Goal: Task Accomplishment & Management: Manage account settings

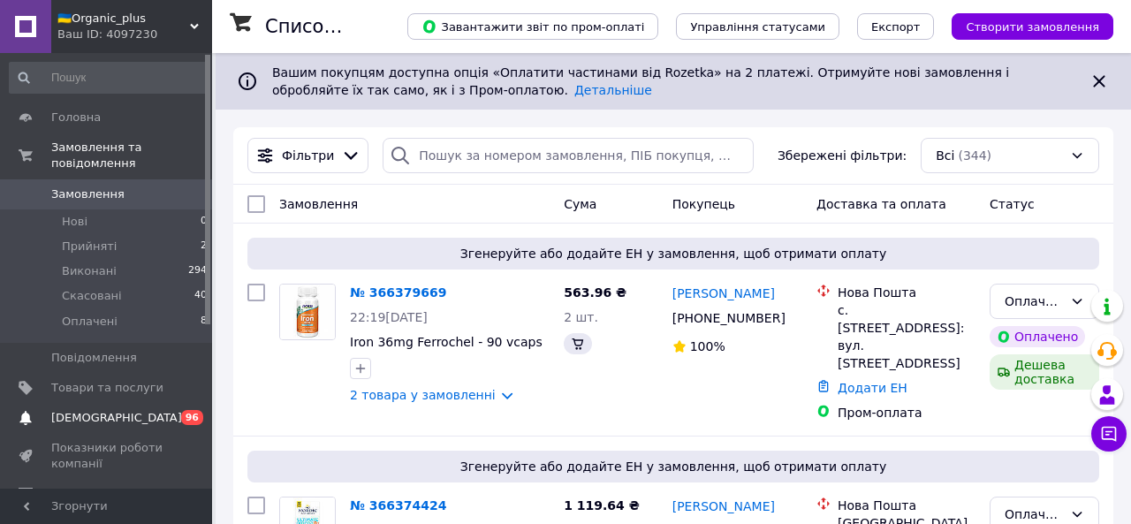
click at [111, 315] on span "[DEMOGRAPHIC_DATA]" at bounding box center [116, 418] width 131 height 16
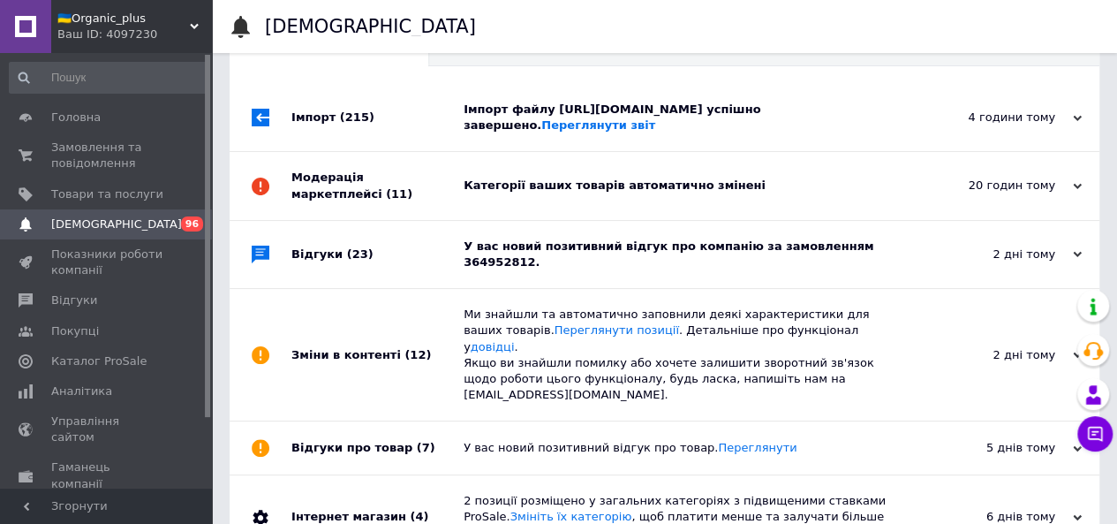
scroll to position [62, 0]
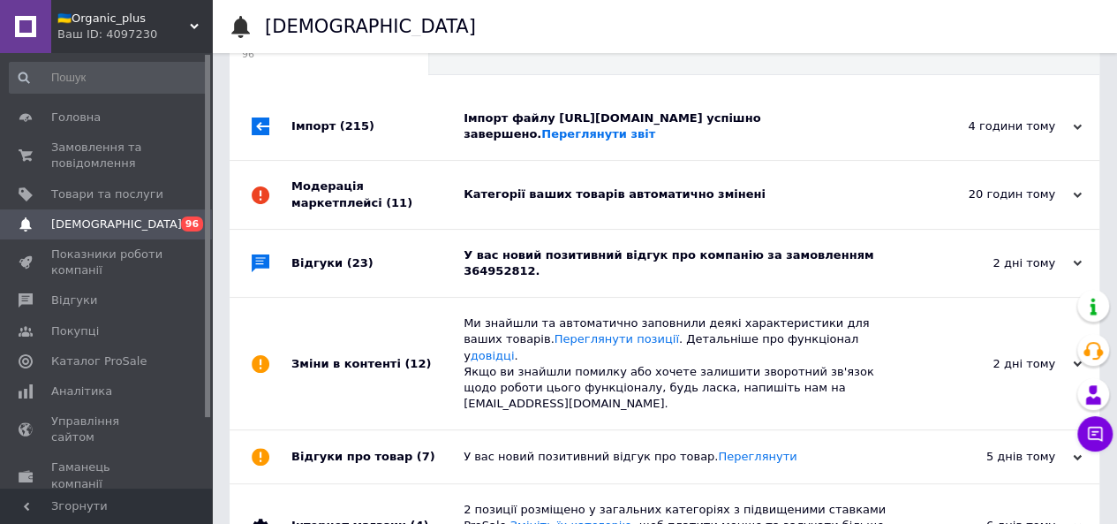
click at [532, 275] on div "У вас новий позитивний відгук про компанію за замовленням 364952812." at bounding box center [685, 263] width 442 height 32
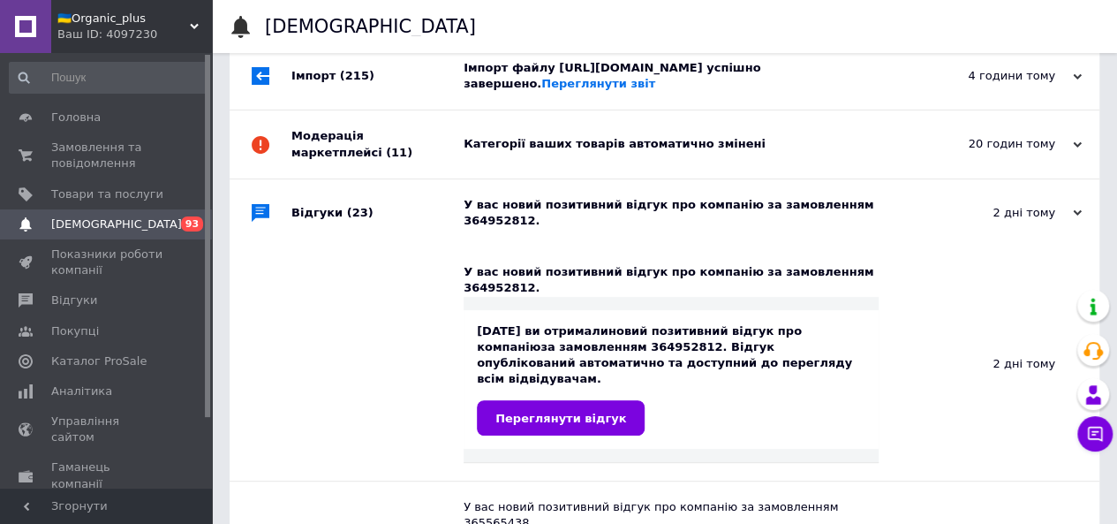
scroll to position [104, 0]
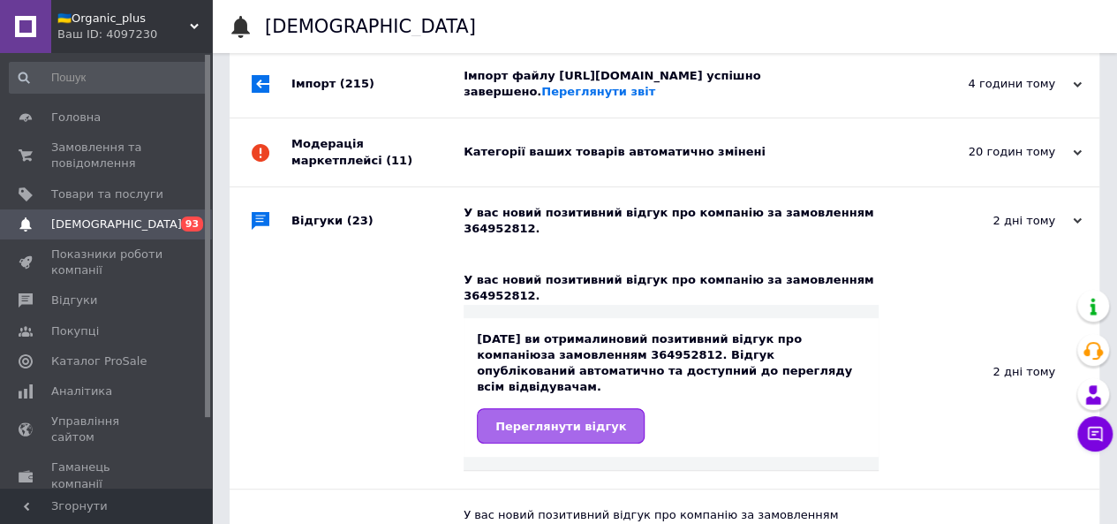
click at [534, 315] on span "Переглянути відгук" at bounding box center [561, 426] width 131 height 13
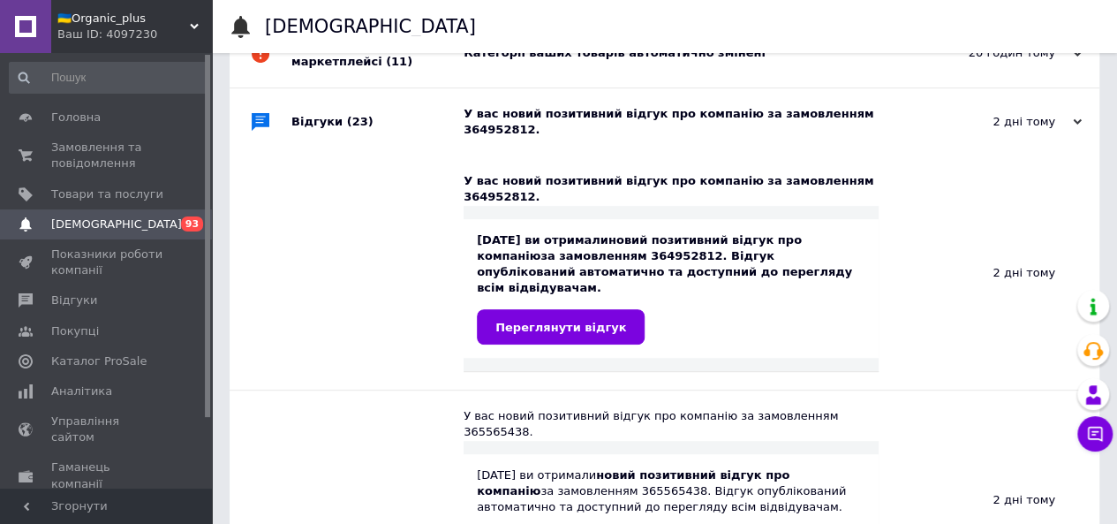
scroll to position [0, 0]
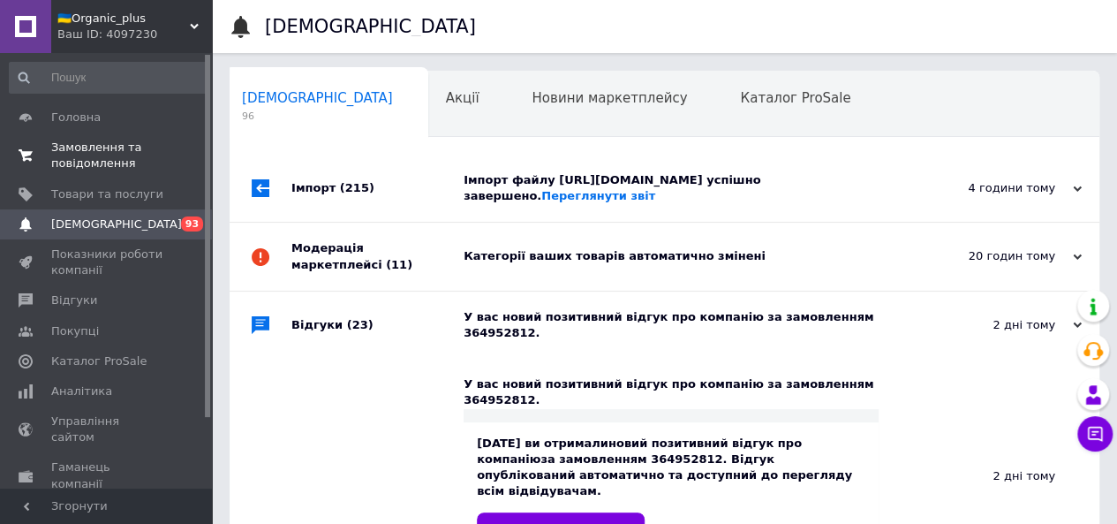
click at [87, 153] on span "Замовлення та повідомлення" at bounding box center [107, 156] width 112 height 32
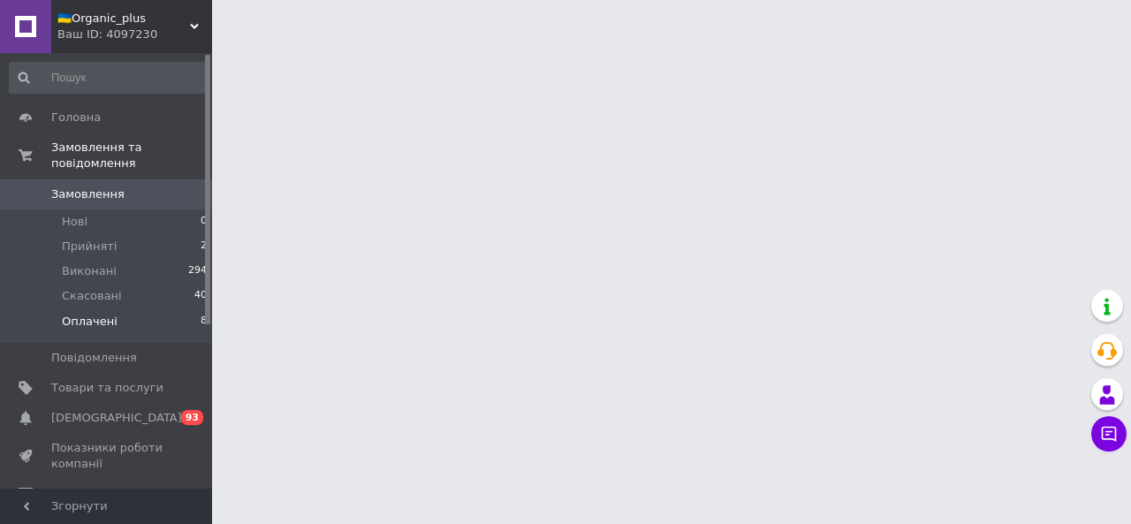
click at [99, 314] on span "Оплачені" at bounding box center [90, 322] width 56 height 16
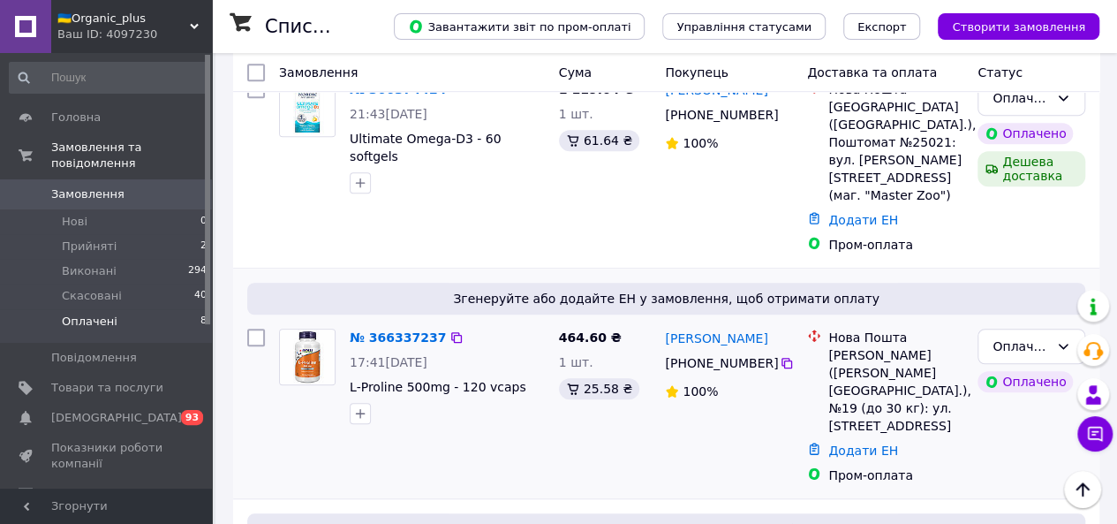
scroll to position [473, 0]
click at [383, 315] on link "№ 366337237" at bounding box center [398, 337] width 96 height 14
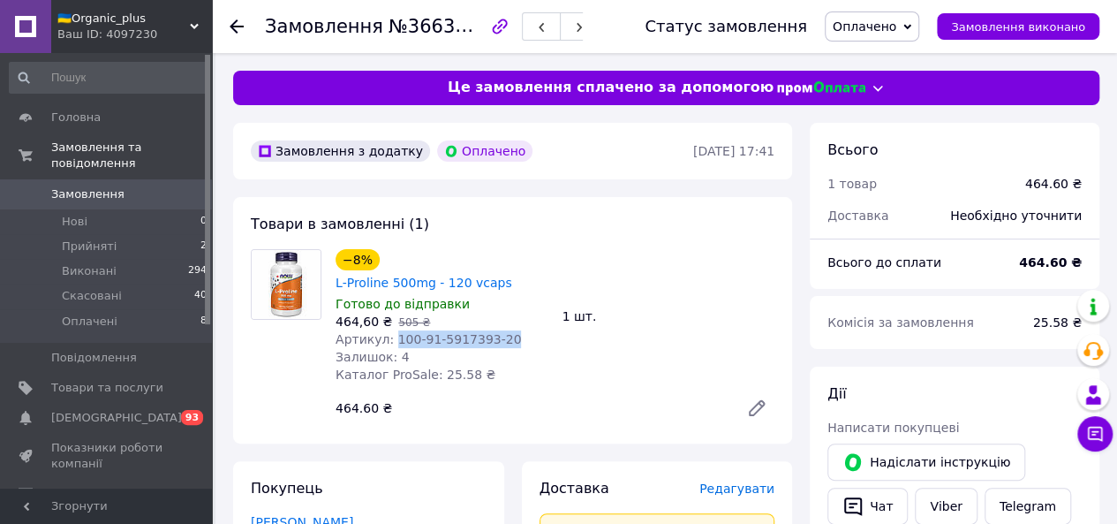
drag, startPoint x: 390, startPoint y: 321, endPoint x: 503, endPoint y: 315, distance: 112.3
click at [503, 315] on div "Артикул: 100-91-5917393-20" at bounding box center [442, 339] width 213 height 18
copy span "100-91-5917393-20"
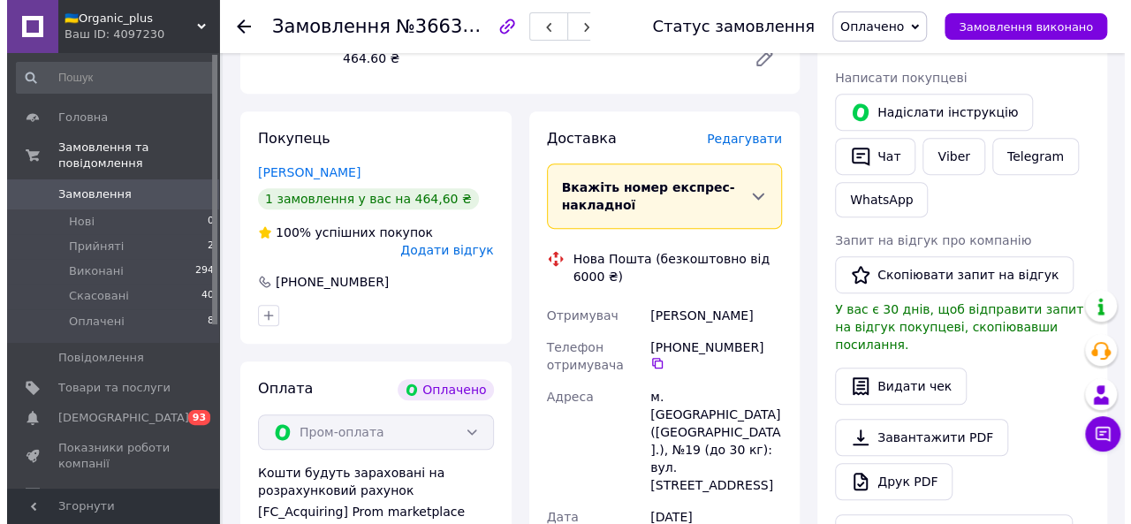
scroll to position [353, 0]
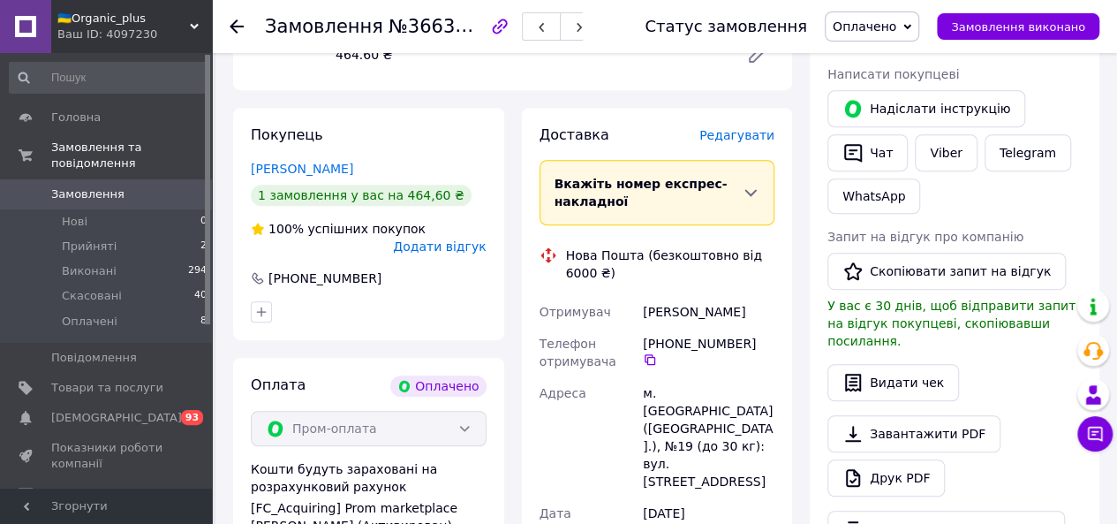
click at [637, 128] on span "Редагувати" at bounding box center [737, 135] width 75 height 14
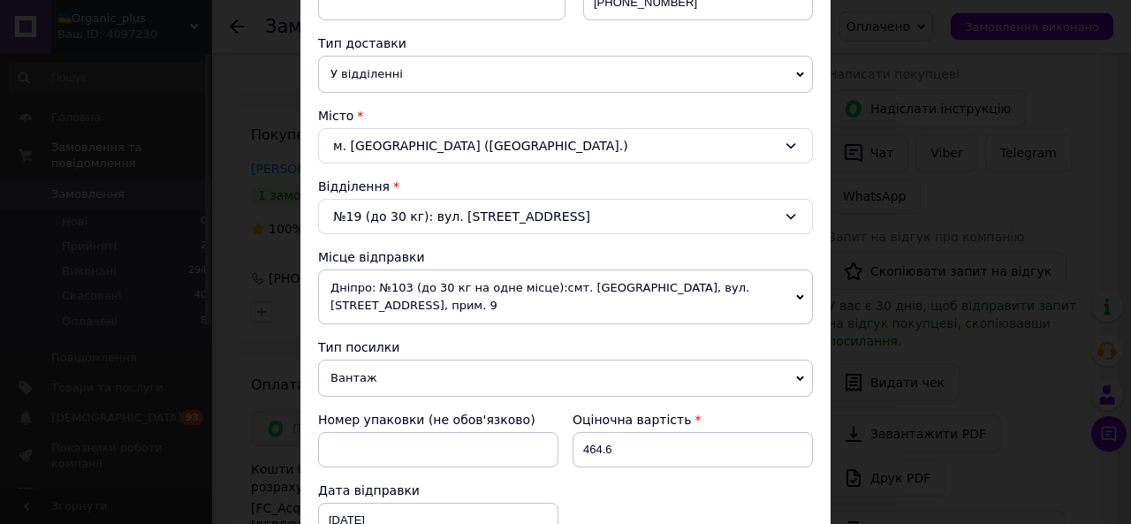
scroll to position [367, 0]
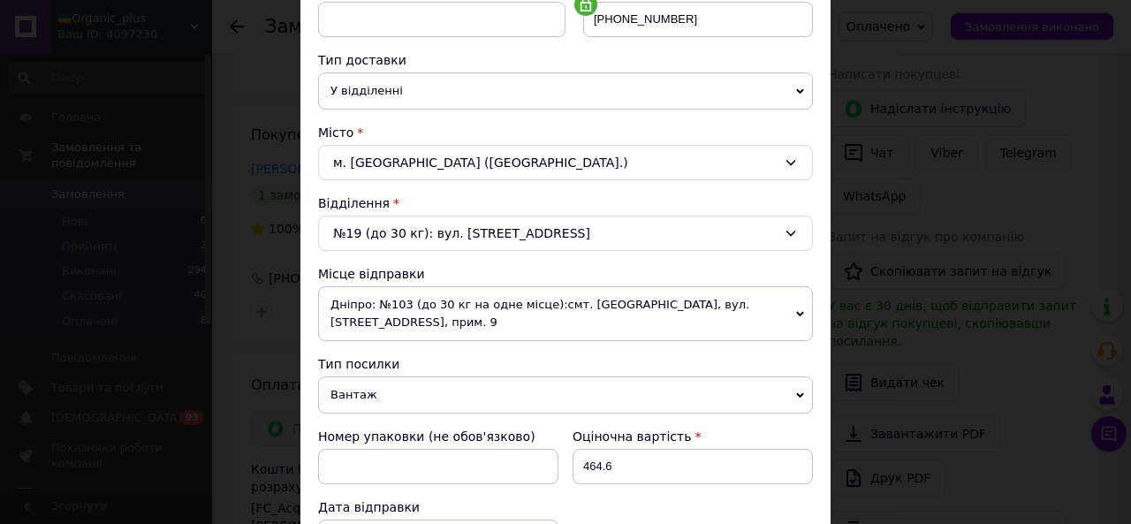
click at [364, 309] on span "Дніпро: №103 (до 30 кг на одне місце):смт. [GEOGRAPHIC_DATA], вул. [STREET_ADDR…" at bounding box center [565, 313] width 495 height 55
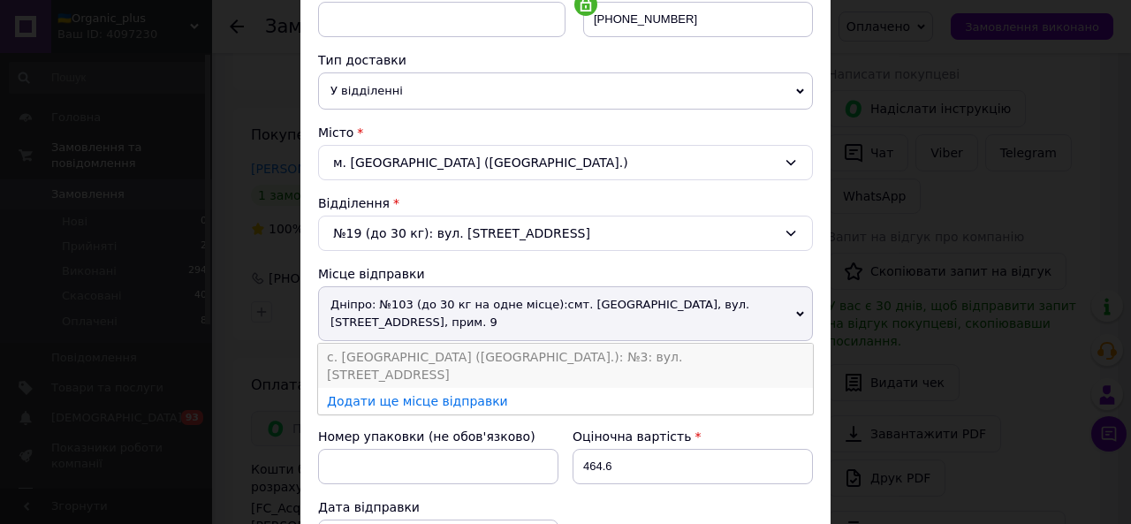
click at [397, 315] on li "с. [GEOGRAPHIC_DATA] ([GEOGRAPHIC_DATA].): №3: вул. [STREET_ADDRESS]" at bounding box center [565, 366] width 495 height 44
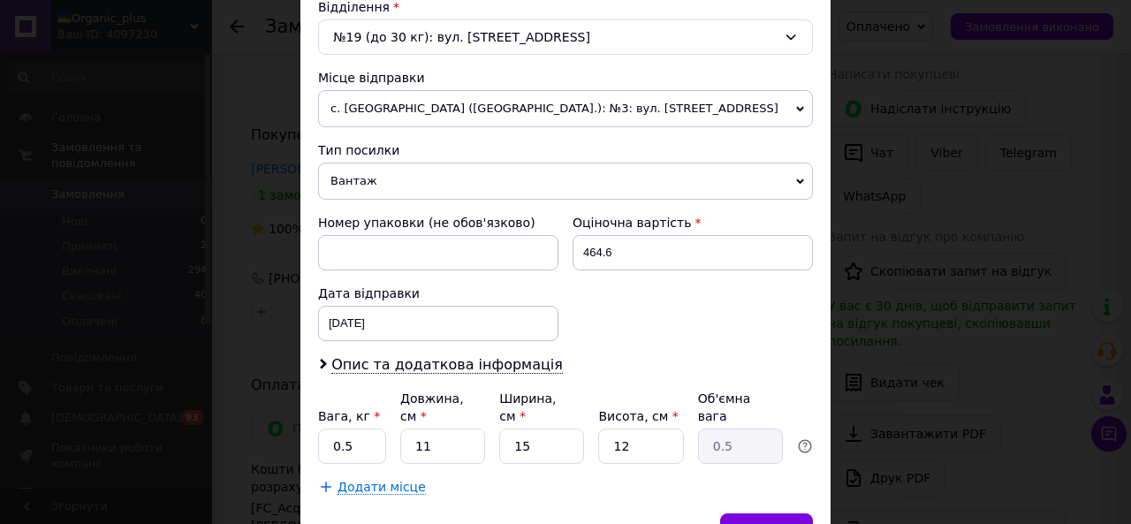
scroll to position [564, 0]
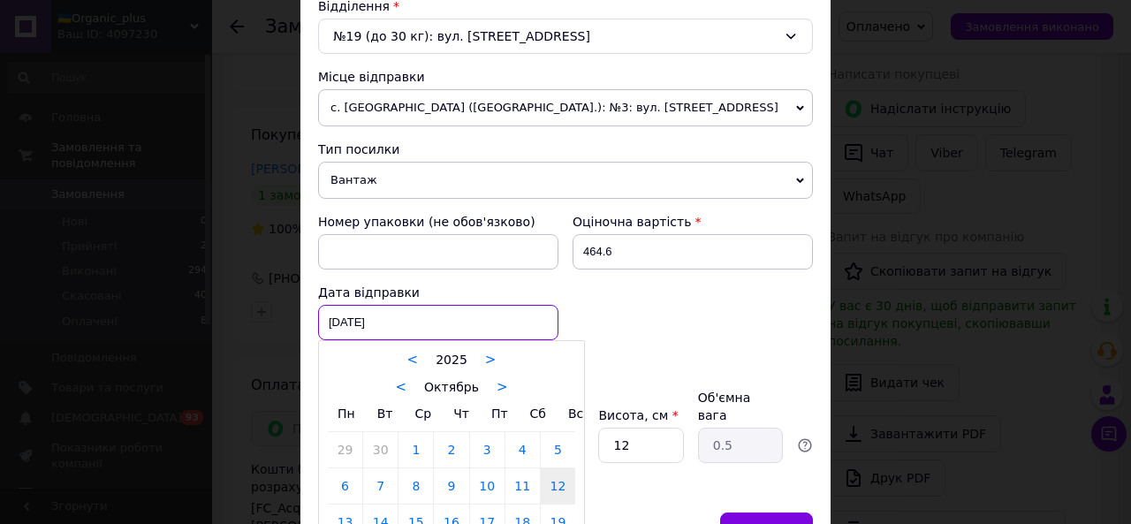
click at [406, 315] on div "[DATE] < 2025 > < Октябрь > Пн Вт Ср Чт Пт Сб Вс 29 30 1 2 3 4 5 6 7 8 9 10 11 …" at bounding box center [438, 322] width 240 height 35
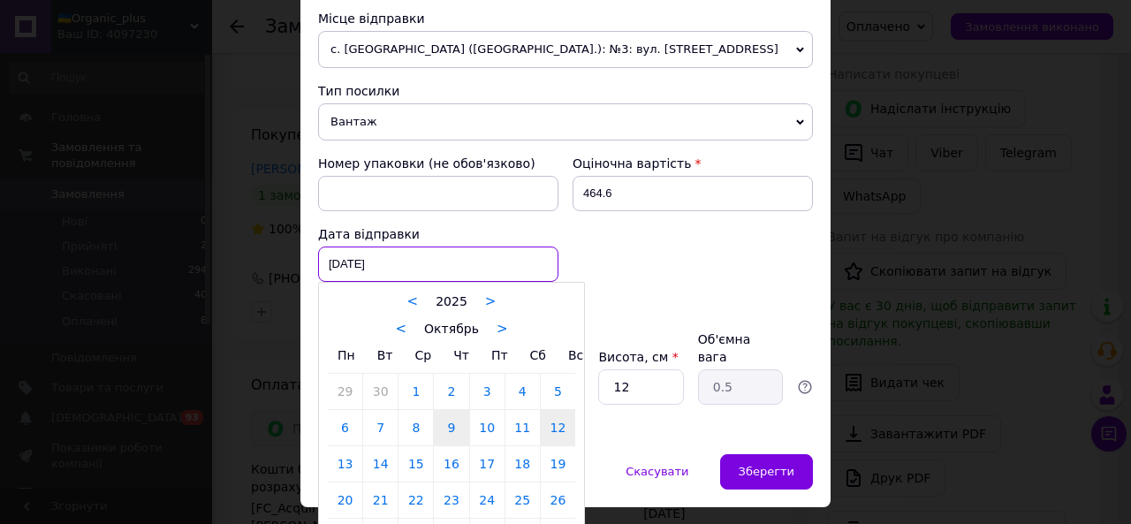
scroll to position [623, 0]
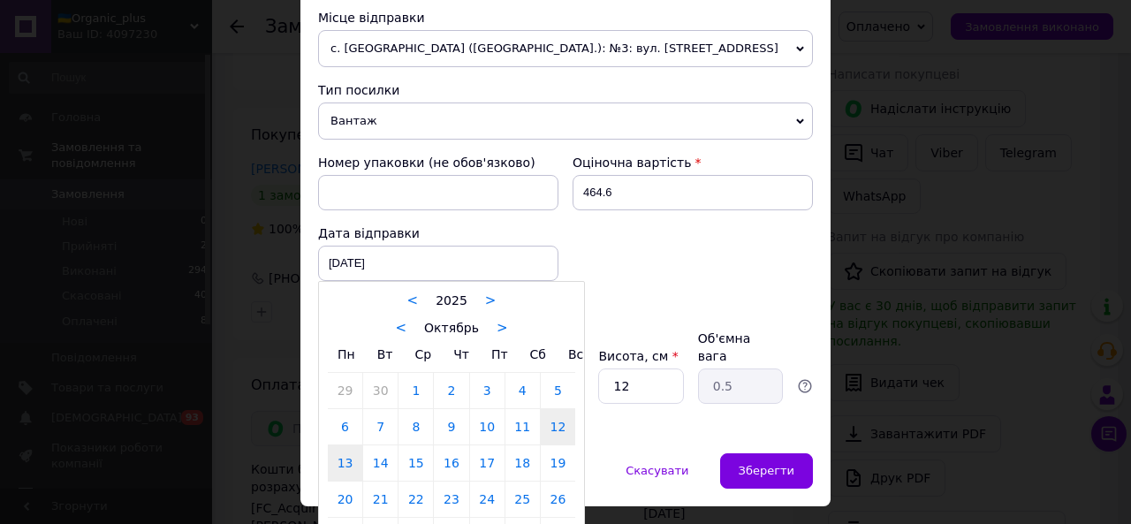
click at [335, 315] on link "13" at bounding box center [345, 462] width 34 height 35
type input "[DATE]"
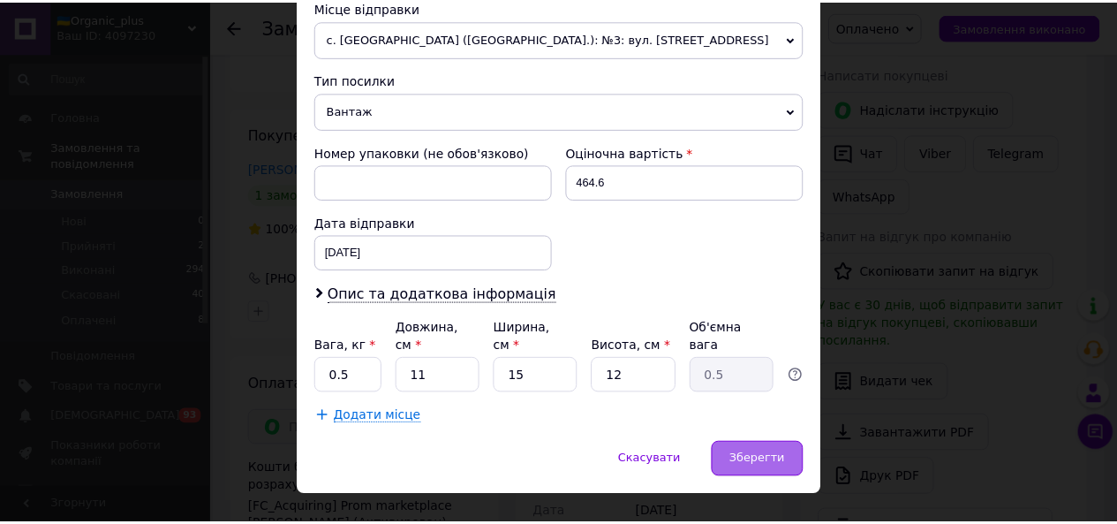
scroll to position [633, 0]
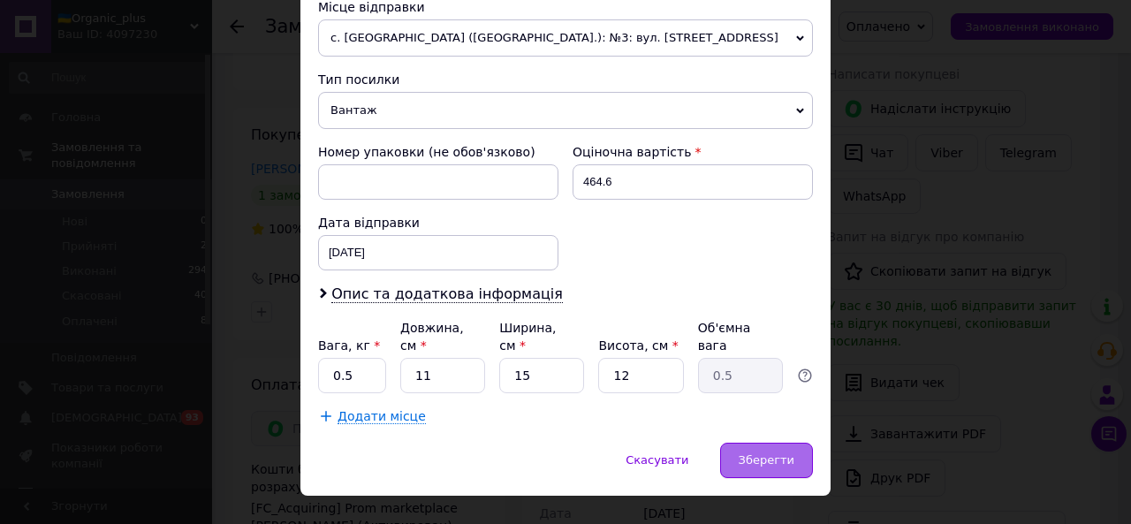
click at [637, 315] on span "Зберегти" at bounding box center [766, 459] width 56 height 13
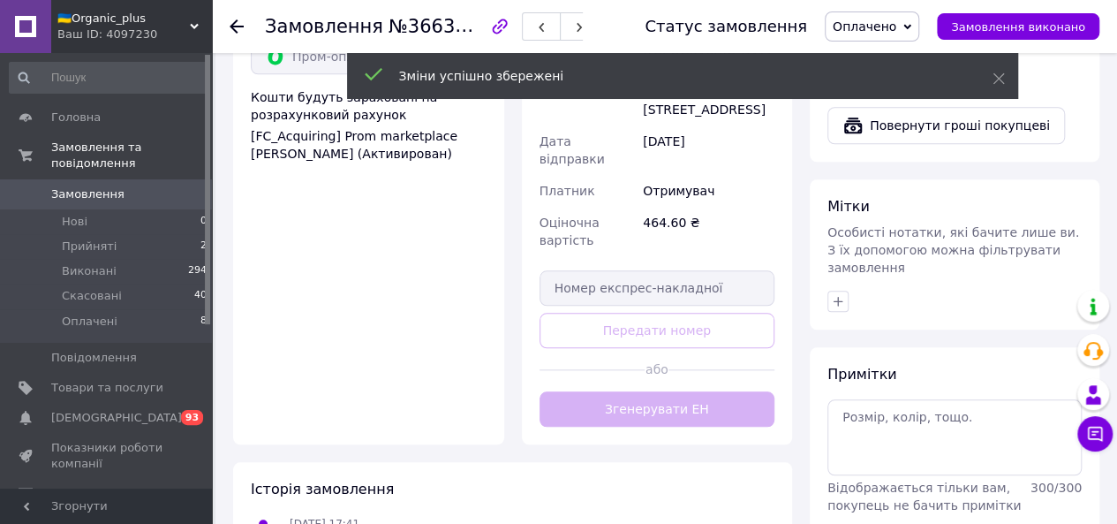
scroll to position [726, 0]
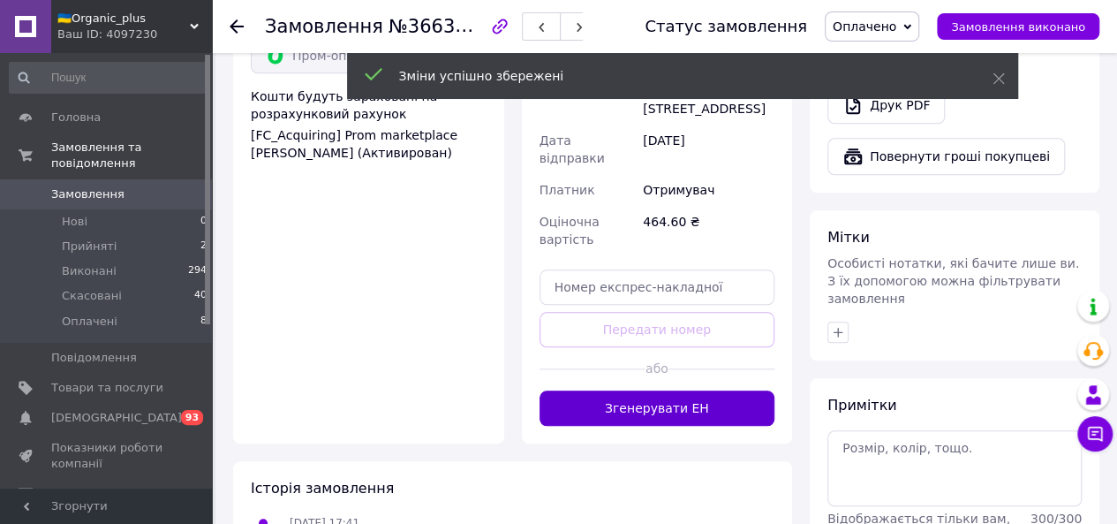
click at [594, 315] on button "Згенерувати ЕН" at bounding box center [658, 407] width 236 height 35
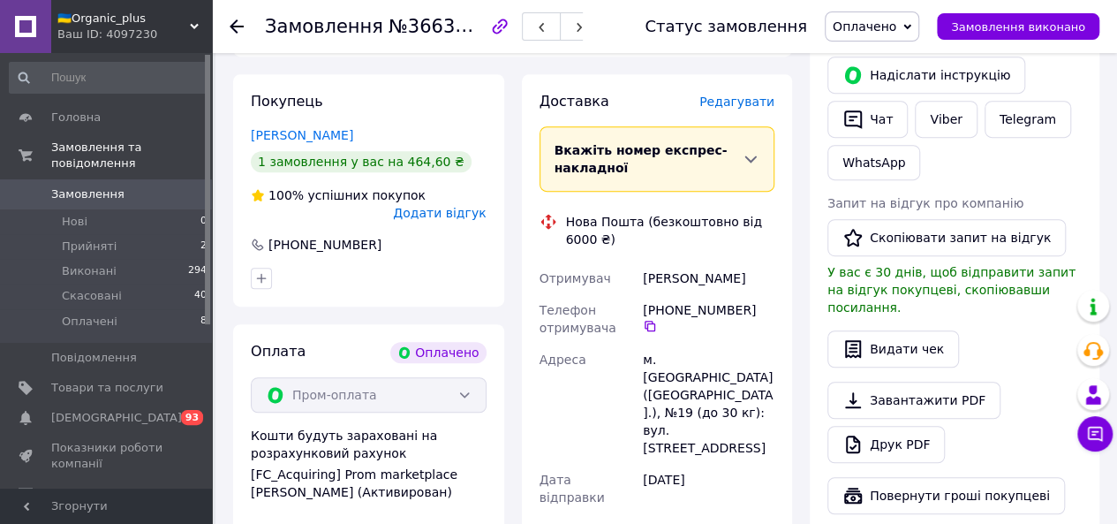
scroll to position [386, 0]
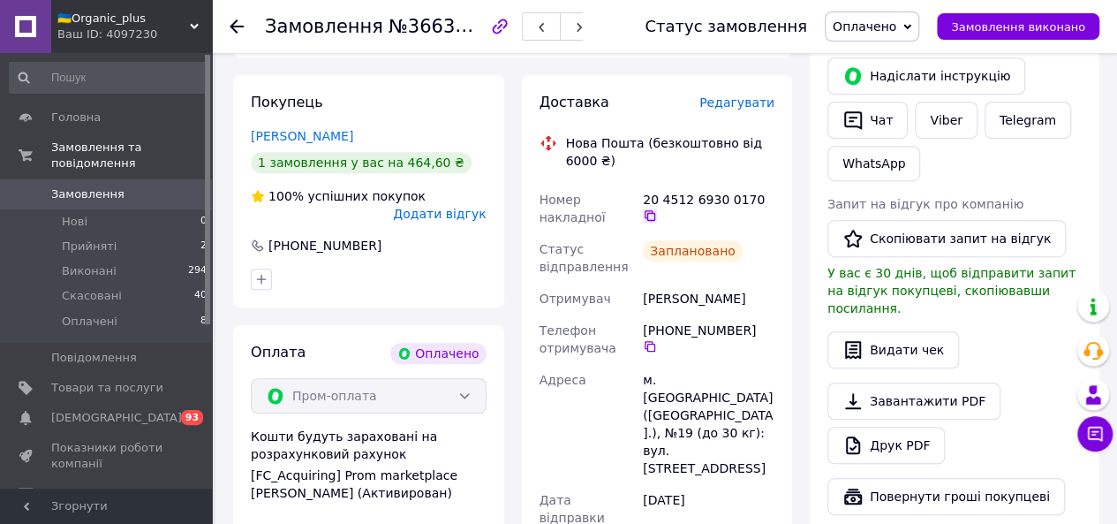
click at [637, 208] on icon at bounding box center [650, 215] width 14 height 14
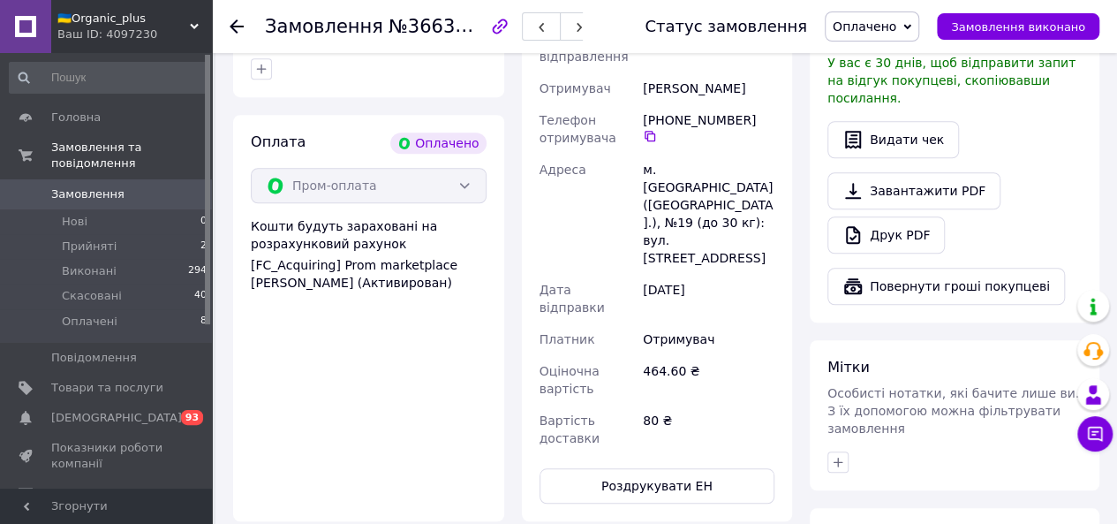
scroll to position [598, 0]
click at [621, 315] on button "Роздрукувати ЕН" at bounding box center [658, 483] width 236 height 35
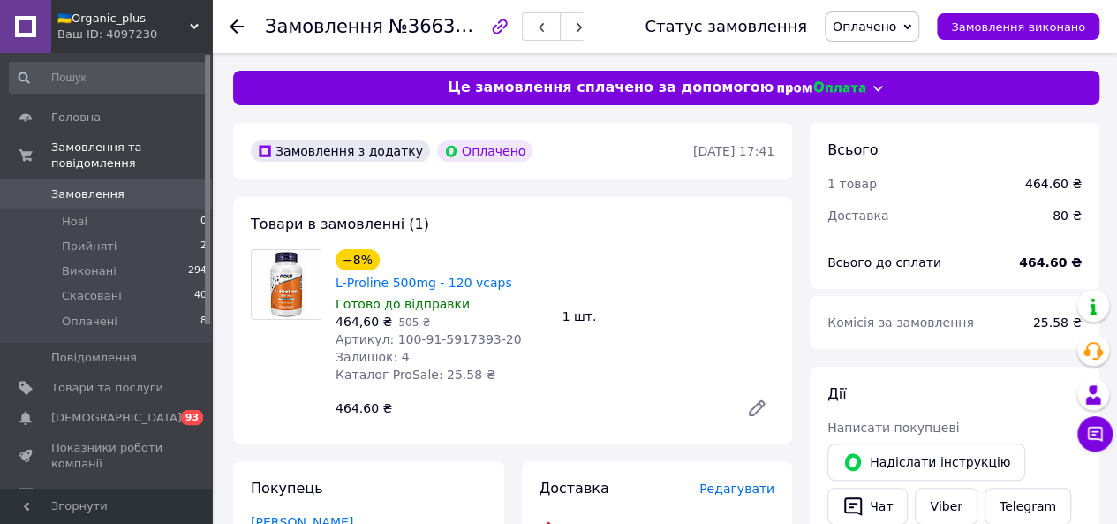
click at [237, 26] on use at bounding box center [237, 26] width 14 height 14
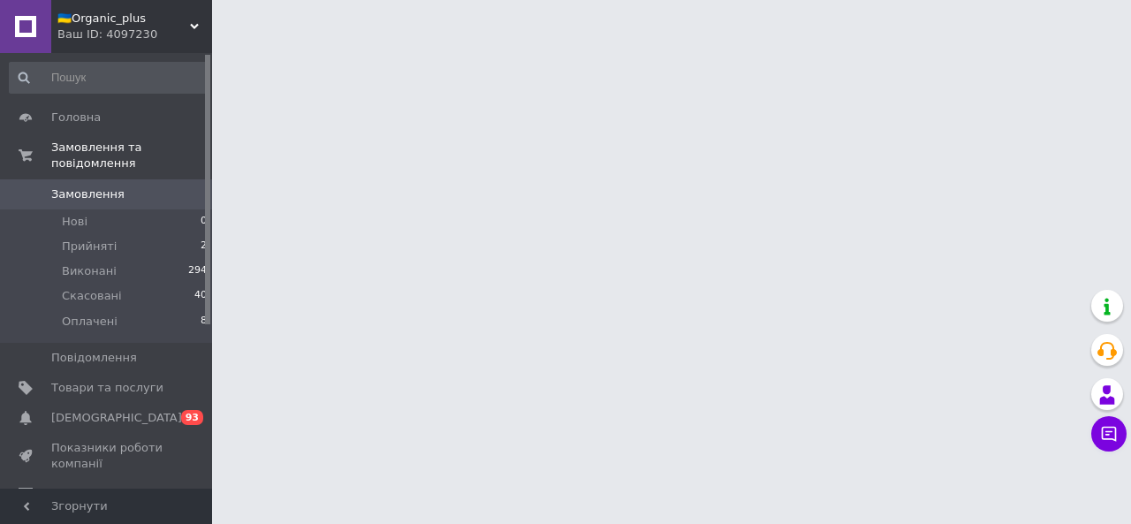
click at [500, 44] on html "🇺🇦Organic_plus Ваш ID: 4097230 Сайт 🇺🇦Organic_plus Кабінет покупця Перевірити с…" at bounding box center [565, 22] width 1131 height 44
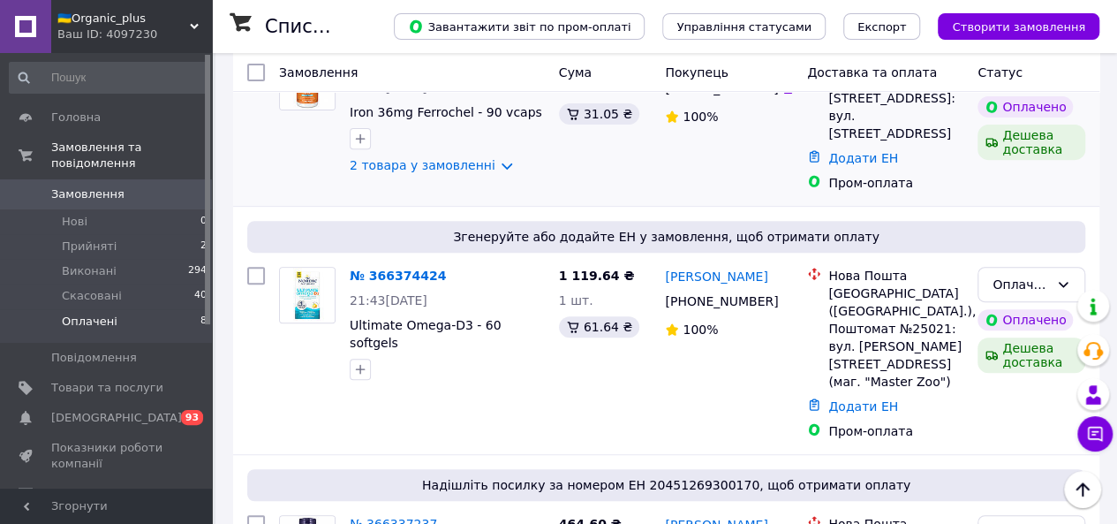
scroll to position [271, 0]
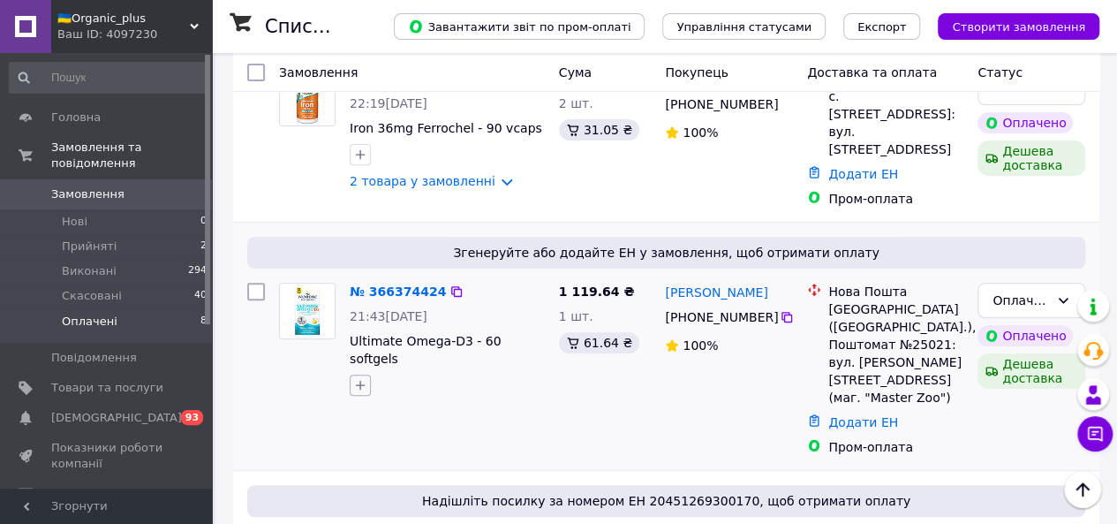
click at [357, 315] on button "button" at bounding box center [360, 385] width 21 height 21
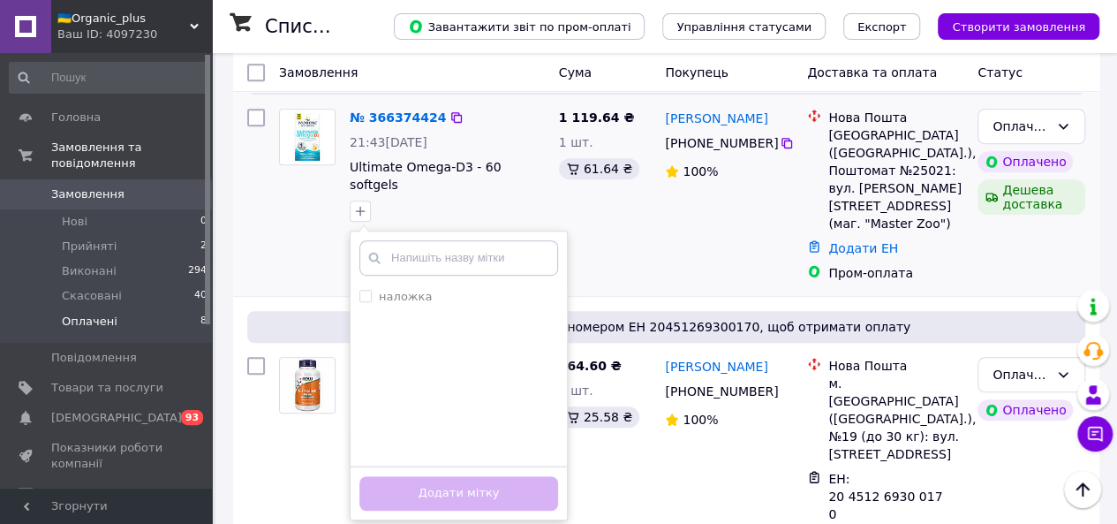
click at [361, 315] on ul "наложка" at bounding box center [459, 372] width 216 height 177
click at [583, 239] on div "1 119.64 ₴ 1 шт. 61.64 ₴" at bounding box center [605, 194] width 107 height 187
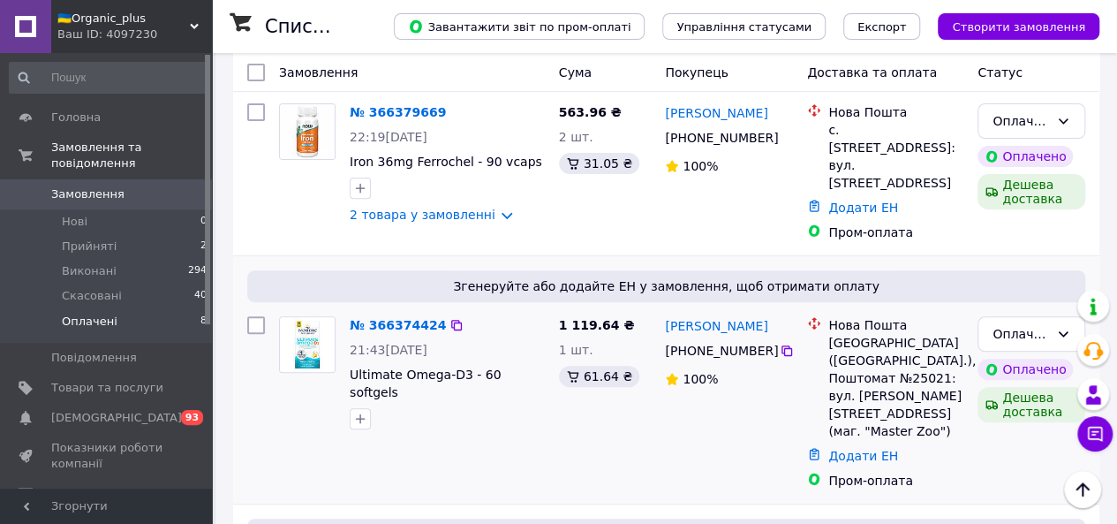
scroll to position [232, 0]
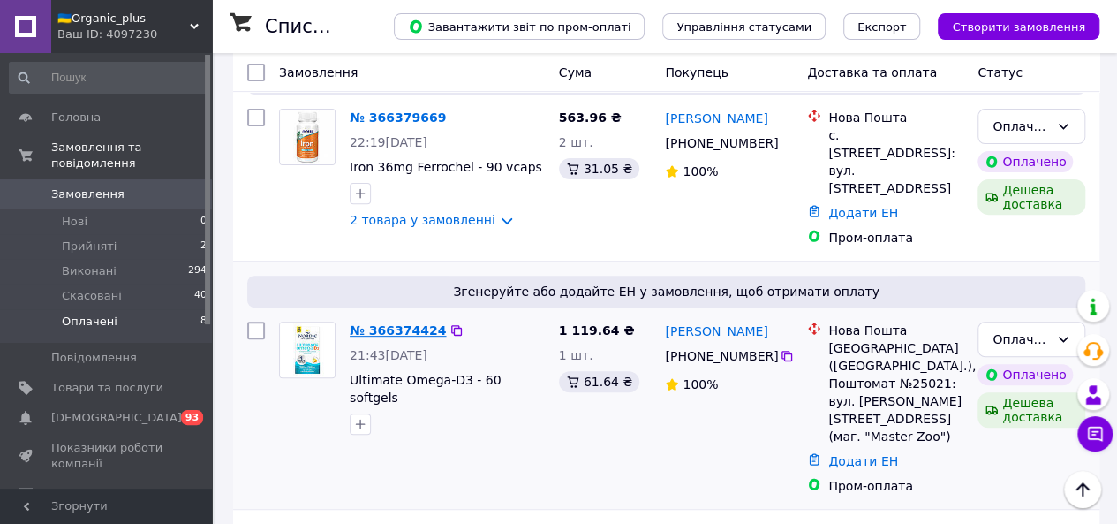
click at [405, 315] on link "№ 366374424" at bounding box center [398, 330] width 96 height 14
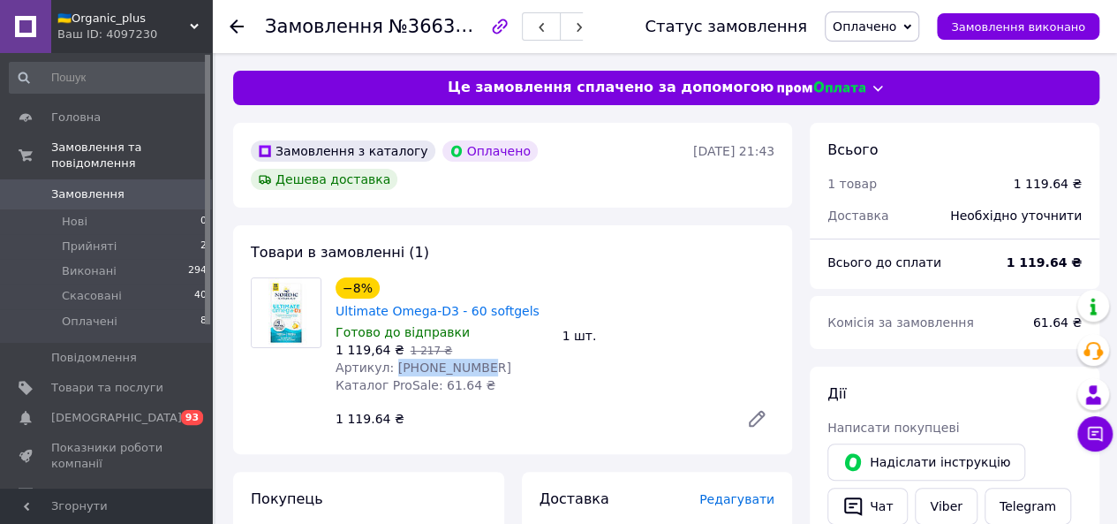
drag, startPoint x: 387, startPoint y: 339, endPoint x: 483, endPoint y: 342, distance: 96.3
click at [483, 315] on div "Артикул: [PHONE_NUMBER]" at bounding box center [442, 368] width 213 height 18
copy span "[PHONE_NUMBER]"
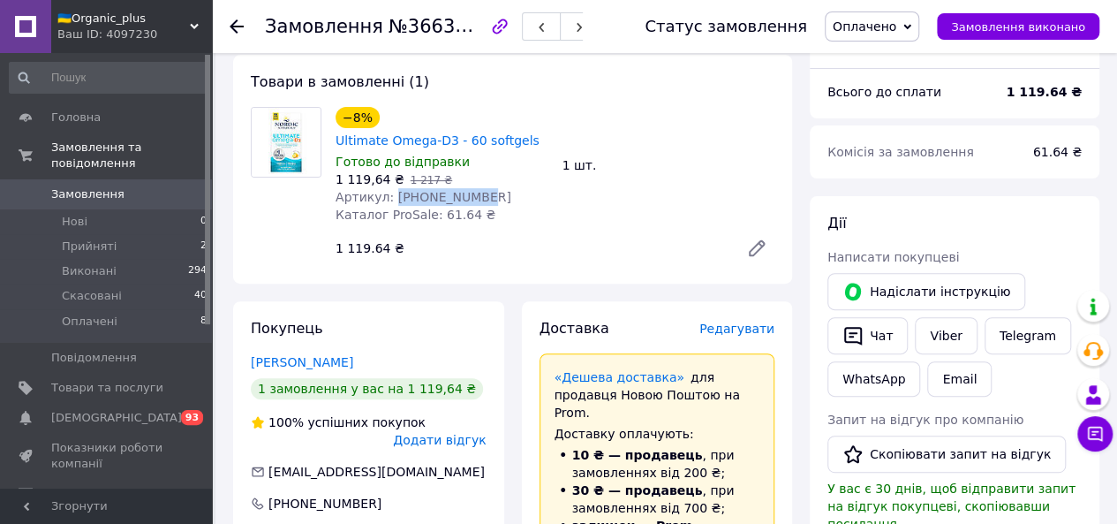
scroll to position [171, 0]
drag, startPoint x: 731, startPoint y: 299, endPoint x: 436, endPoint y: 330, distance: 296.7
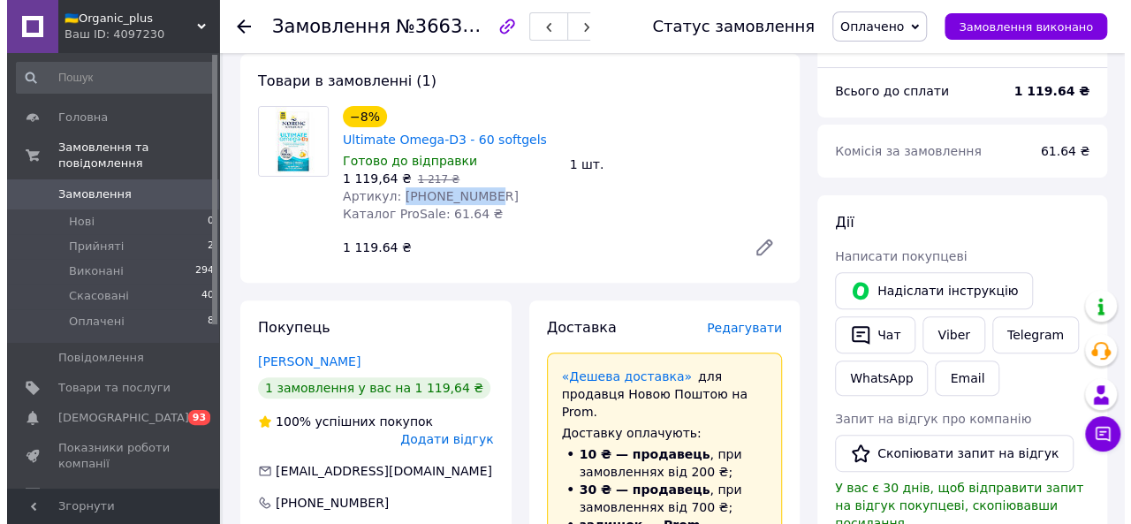
scroll to position [202, 0]
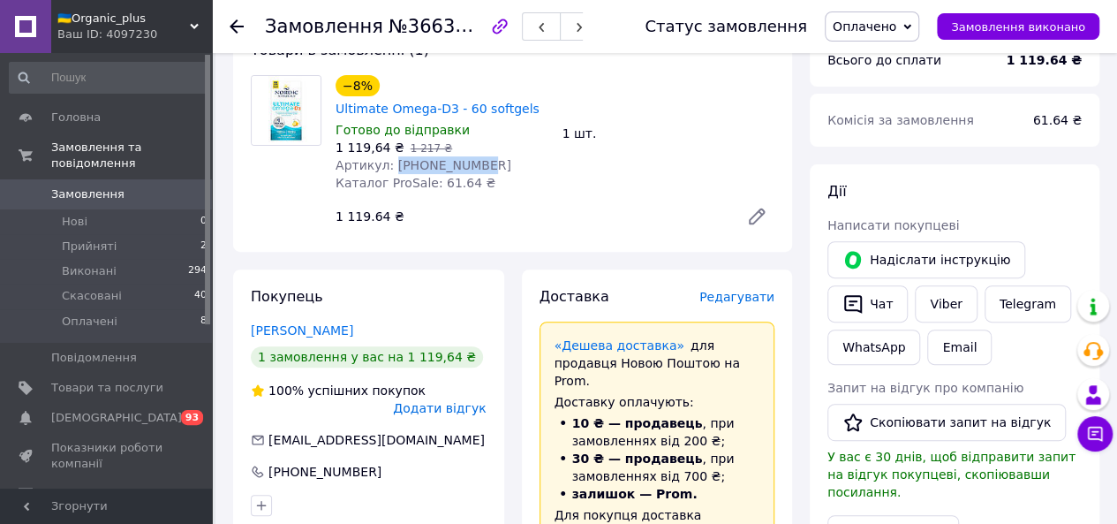
click at [637, 290] on span "Редагувати" at bounding box center [737, 297] width 75 height 14
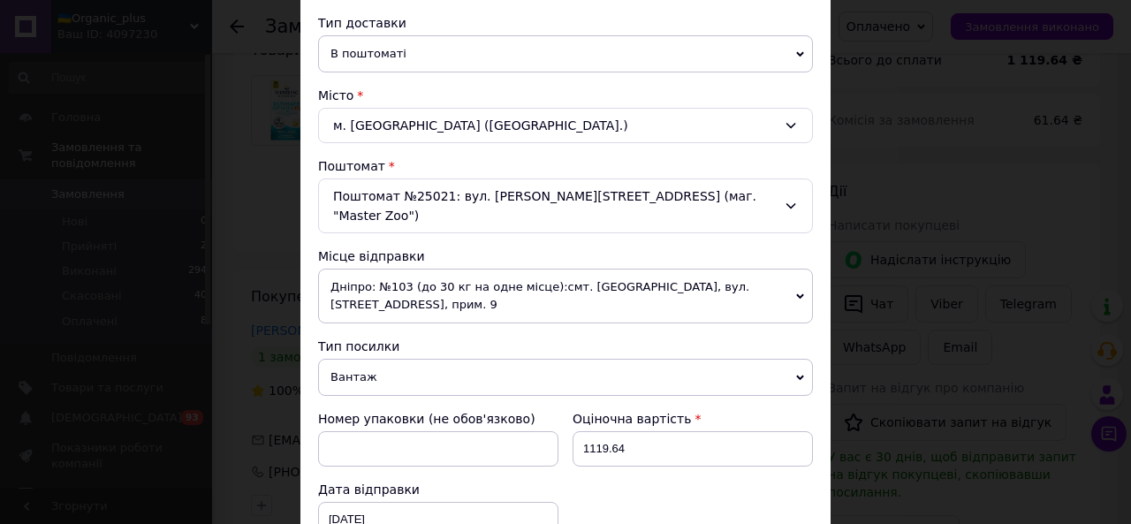
scroll to position [390, 0]
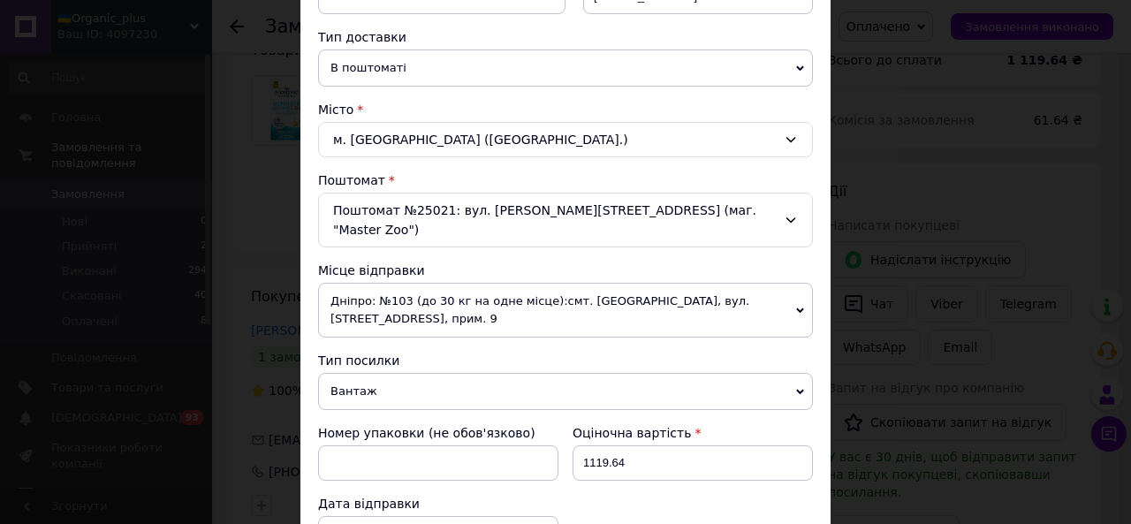
click at [378, 283] on span "Дніпро: №103 (до 30 кг на одне місце):смт. [GEOGRAPHIC_DATA], вул. [STREET_ADDR…" at bounding box center [565, 310] width 495 height 55
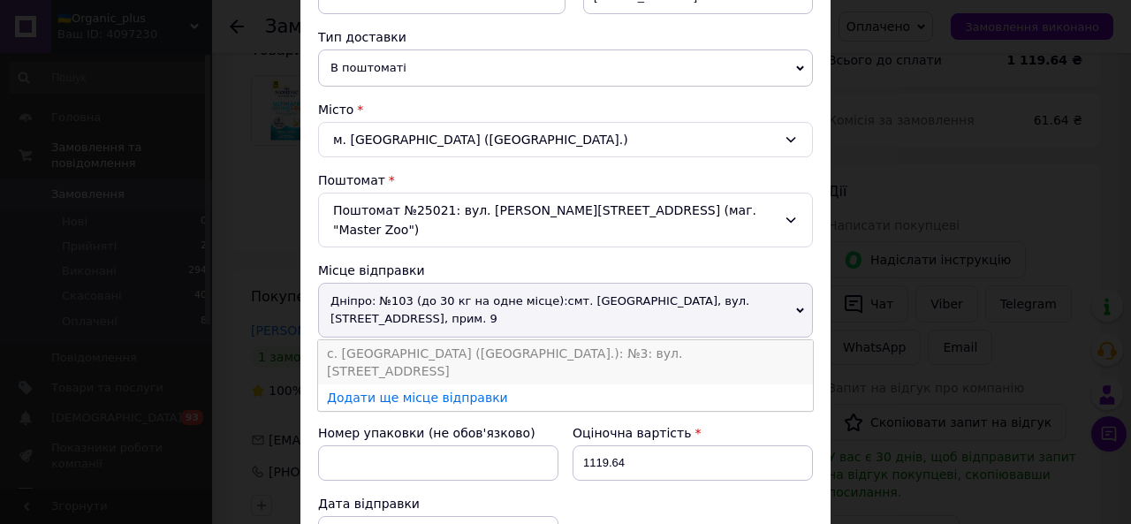
click at [382, 315] on li "с. [GEOGRAPHIC_DATA] ([GEOGRAPHIC_DATA].): №3: вул. [STREET_ADDRESS]" at bounding box center [565, 362] width 495 height 44
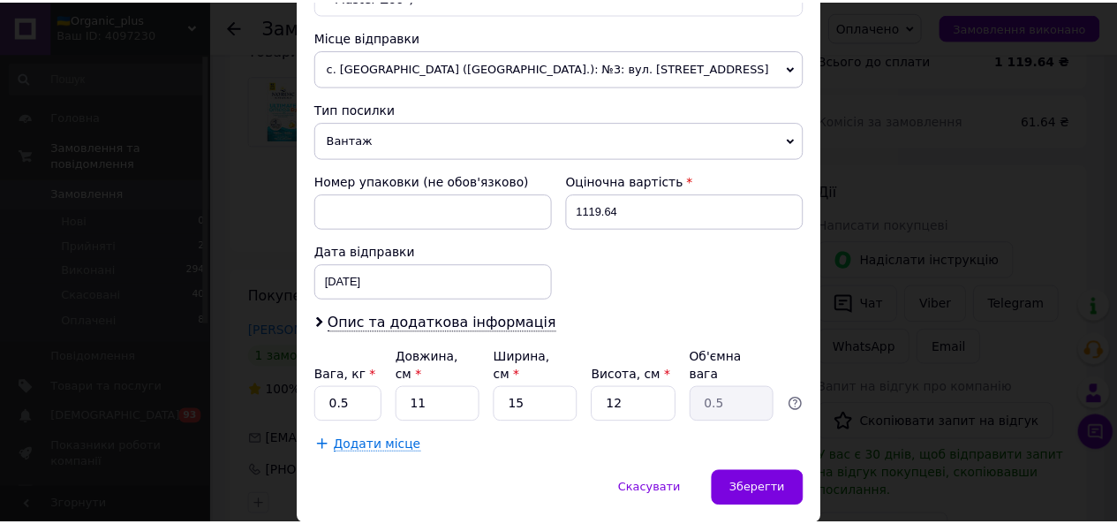
scroll to position [641, 0]
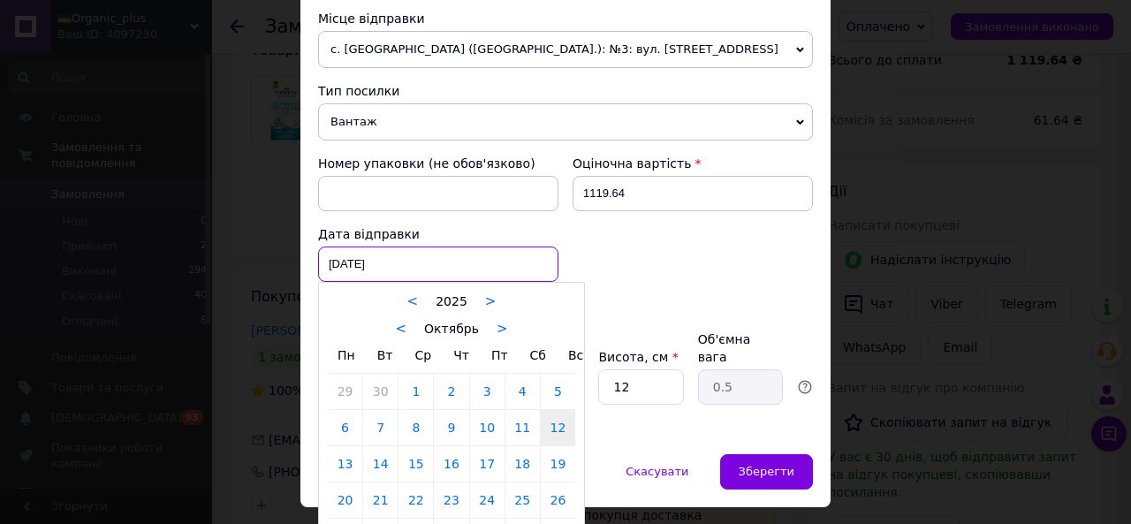
click at [401, 246] on div "[DATE] < 2025 > < Октябрь > Пн Вт Ср Чт Пт Сб Вс 29 30 1 2 3 4 5 6 7 8 9 10 11 …" at bounding box center [438, 263] width 240 height 35
click at [343, 315] on link "13" at bounding box center [345, 463] width 34 height 35
type input "[DATE]"
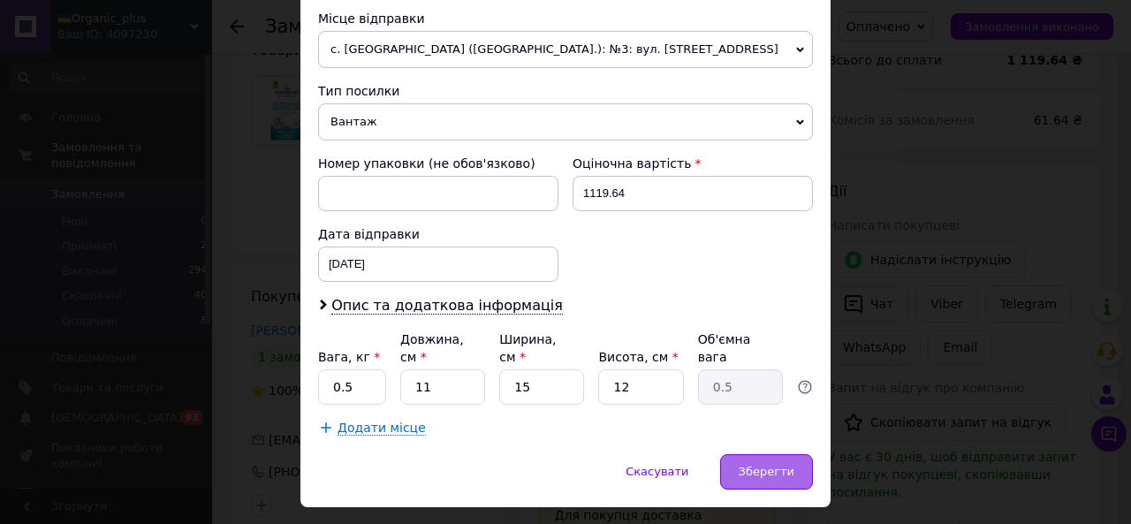
click at [637, 315] on span "Зберегти" at bounding box center [766, 471] width 56 height 13
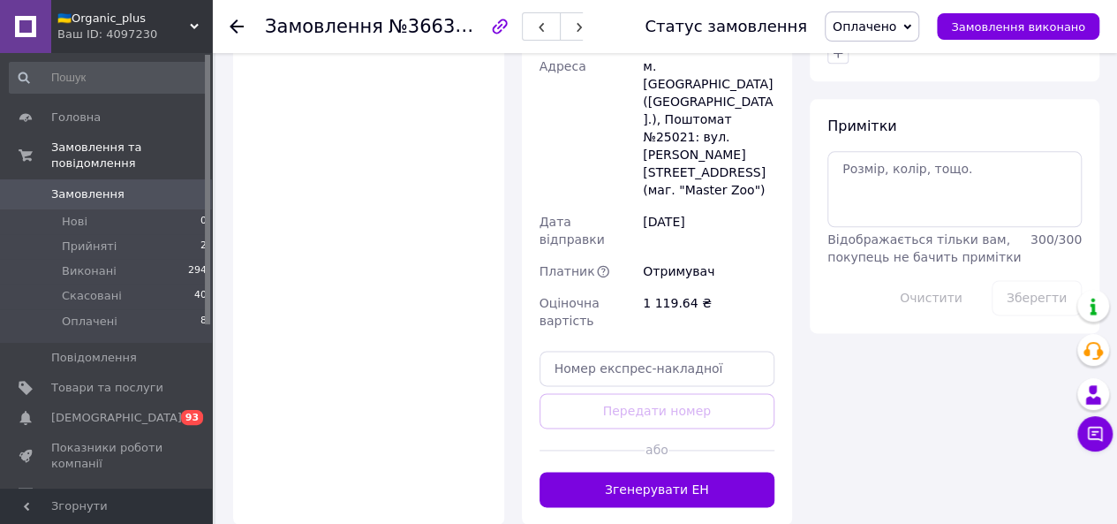
scroll to position [1011, 0]
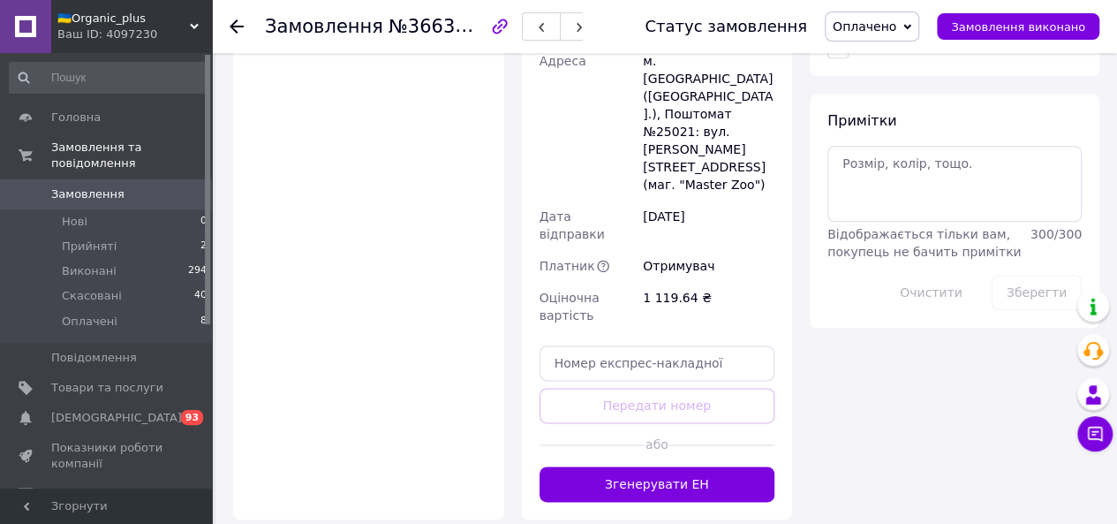
click at [613, 315] on div "Замовлення з каталогу Оплачено Дешева доставка [DATE] 21:43 Товари в замовленні…" at bounding box center [512, 20] width 577 height 1816
click at [606, 315] on button "Згенерувати ЕН" at bounding box center [658, 483] width 236 height 35
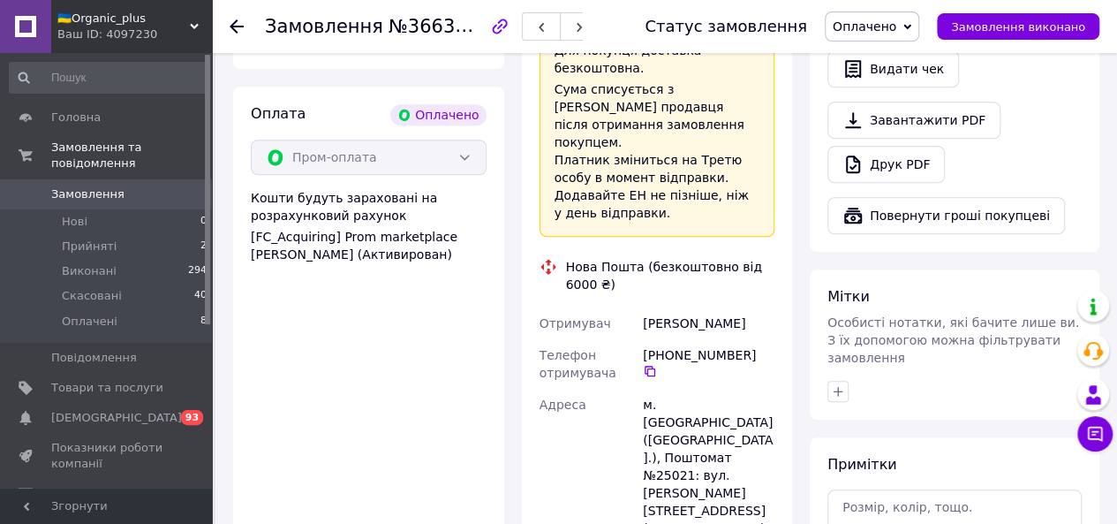
scroll to position [657, 0]
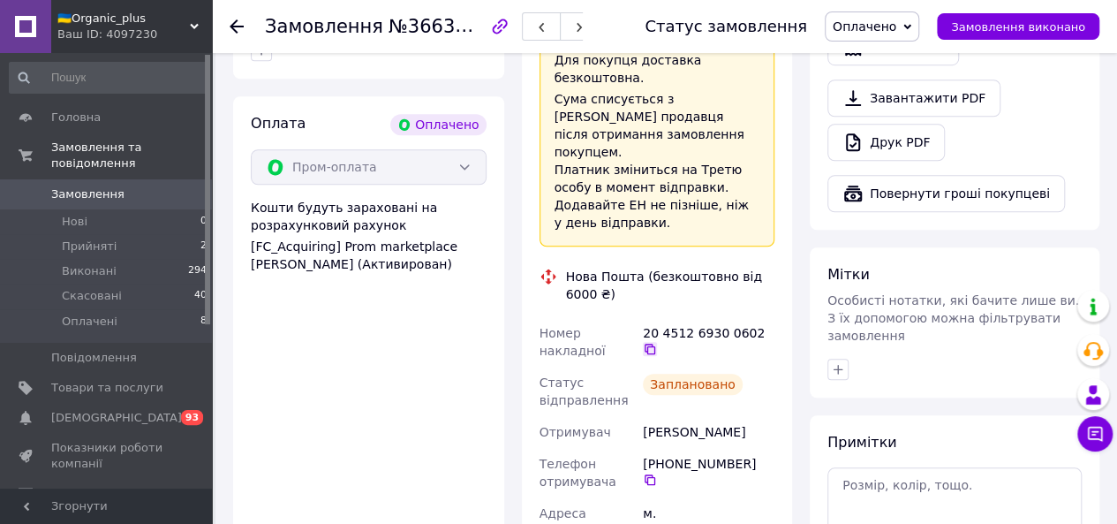
click at [637, 315] on icon at bounding box center [650, 349] width 14 height 14
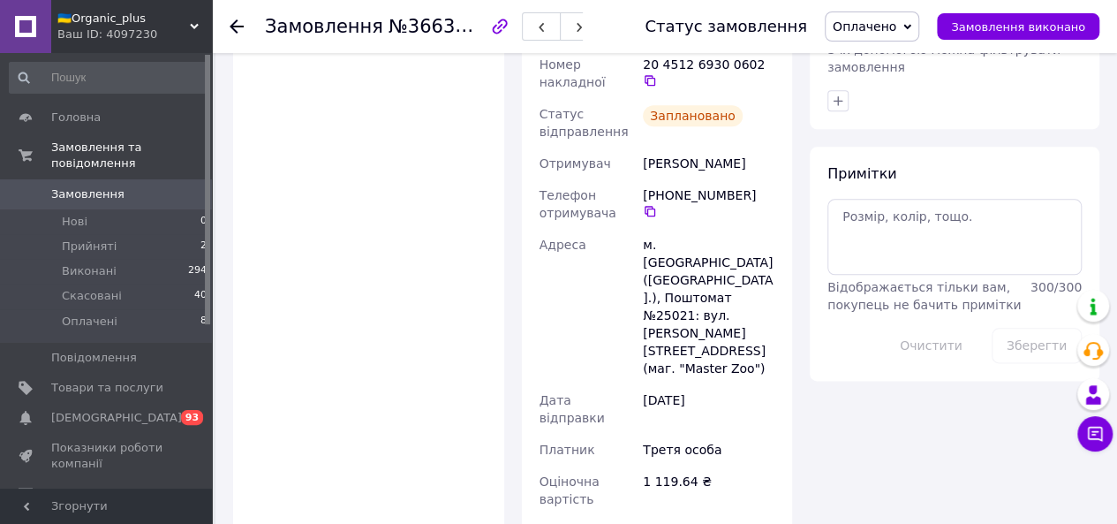
scroll to position [943, 0]
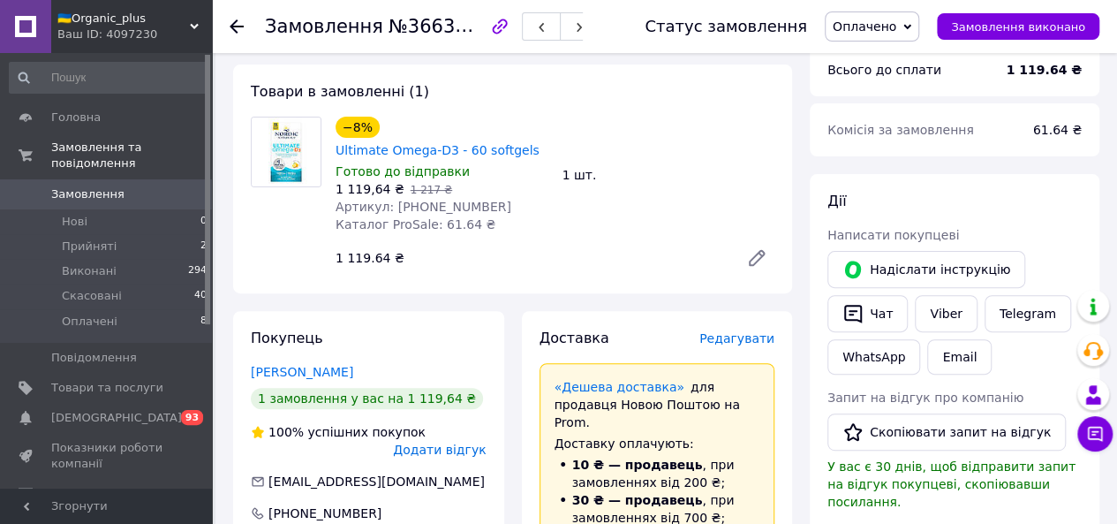
scroll to position [94, 0]
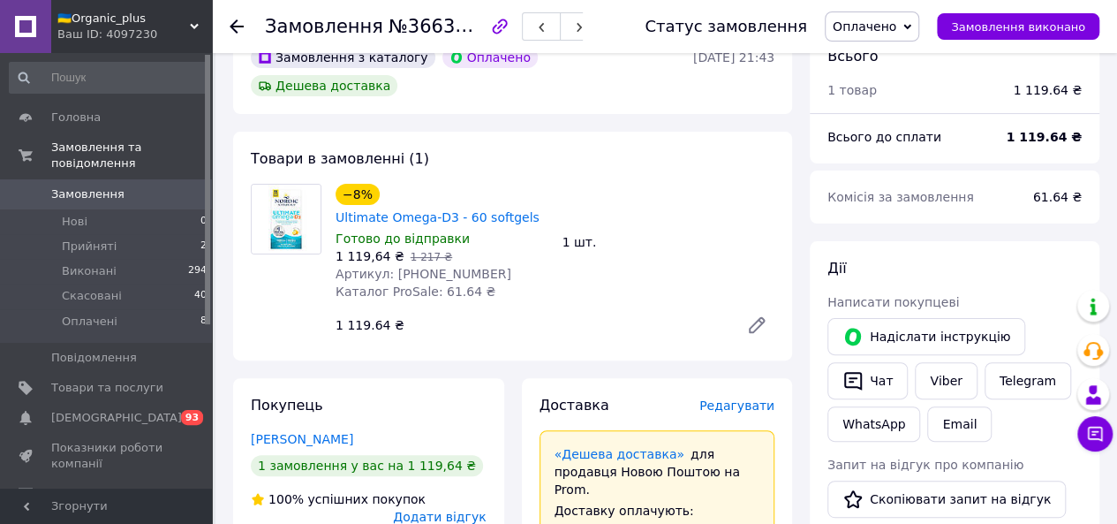
click at [238, 24] on icon at bounding box center [237, 26] width 14 height 14
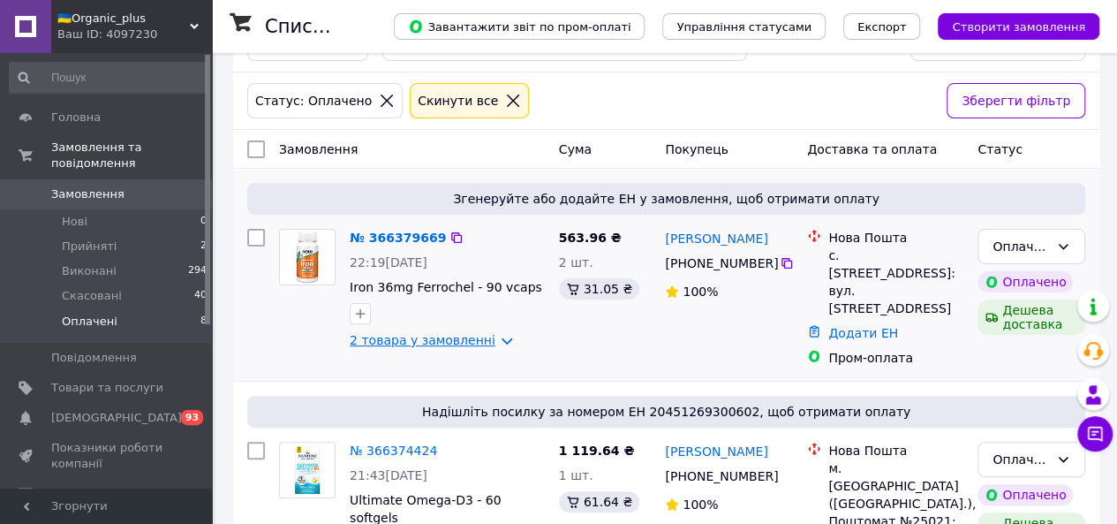
scroll to position [113, 0]
click at [479, 315] on link "2 товара у замовленні" at bounding box center [423, 339] width 146 height 14
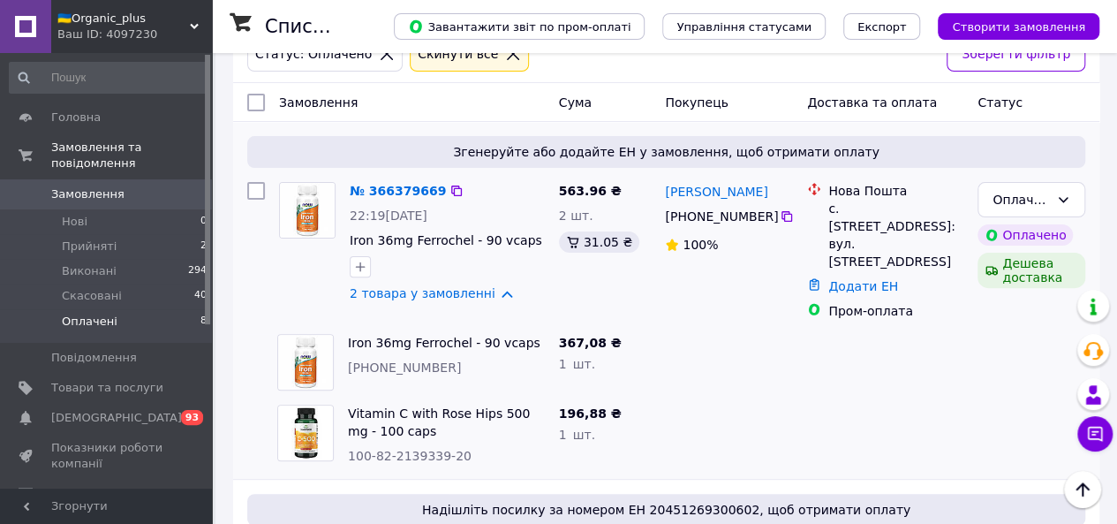
scroll to position [157, 0]
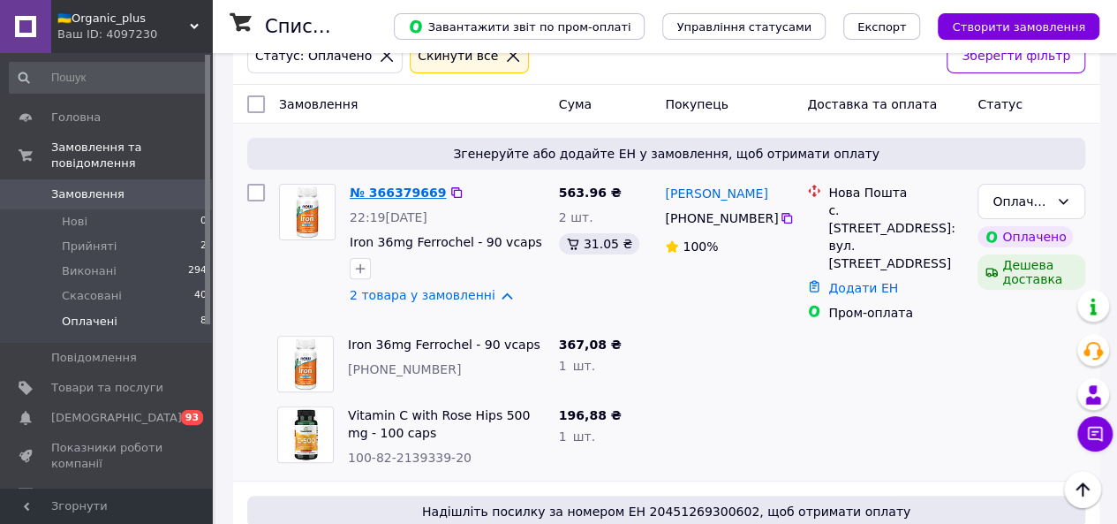
click at [389, 195] on link "№ 366379669" at bounding box center [398, 192] width 96 height 14
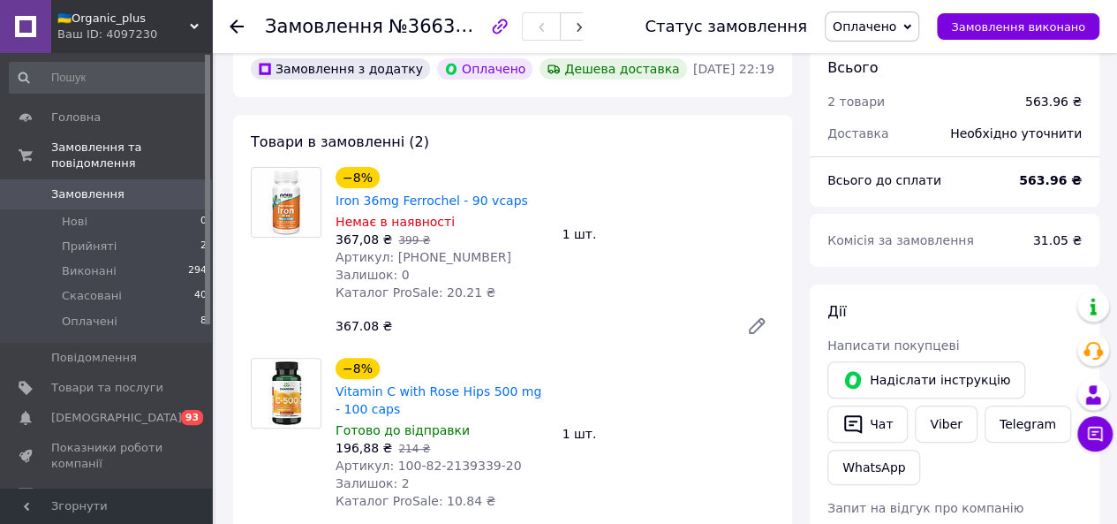
scroll to position [84, 0]
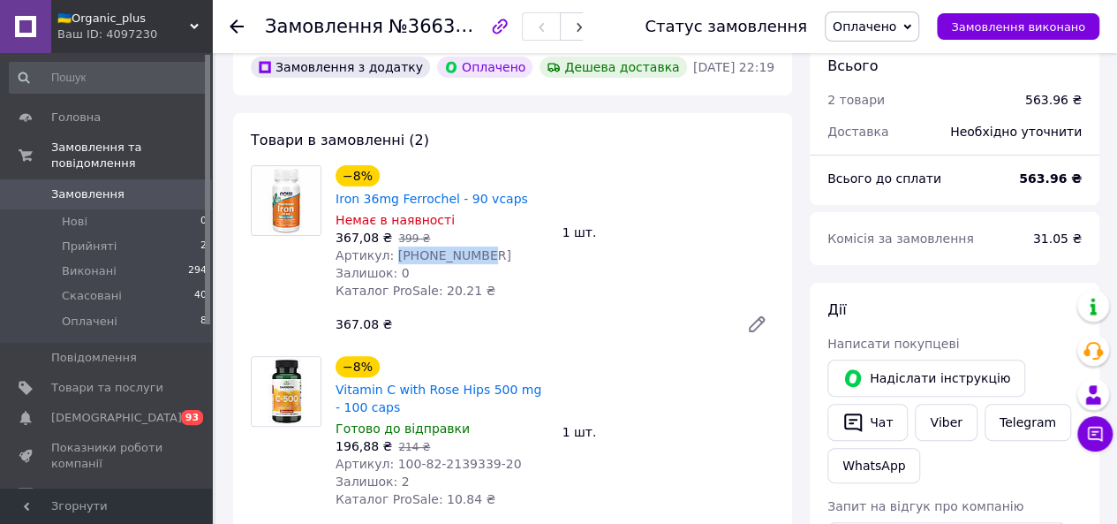
drag, startPoint x: 387, startPoint y: 234, endPoint x: 475, endPoint y: 236, distance: 88.3
click at [475, 246] on div "Артикул: [PHONE_NUMBER]" at bounding box center [442, 255] width 213 height 18
copy span "[PHONE_NUMBER]"
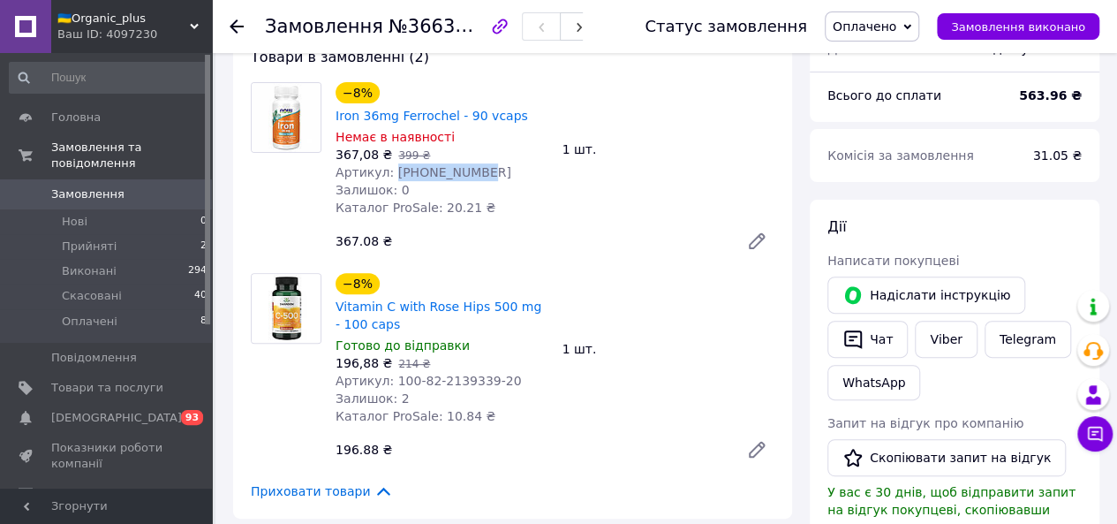
scroll to position [168, 0]
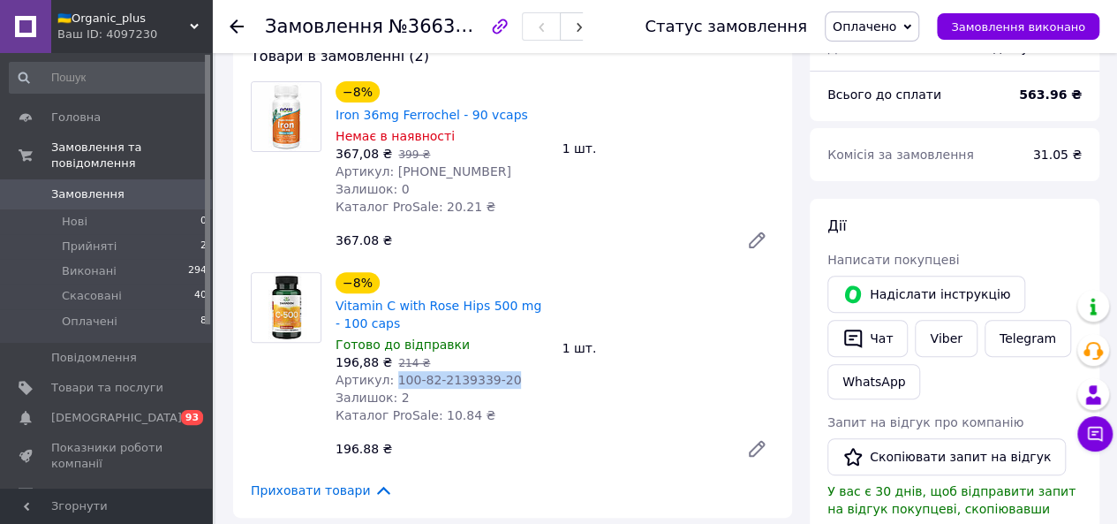
drag, startPoint x: 387, startPoint y: 365, endPoint x: 513, endPoint y: 365, distance: 126.3
click at [513, 315] on div "Артикул: 100-82-2139339-20" at bounding box center [442, 380] width 213 height 18
copy span "100-82-2139339-20"
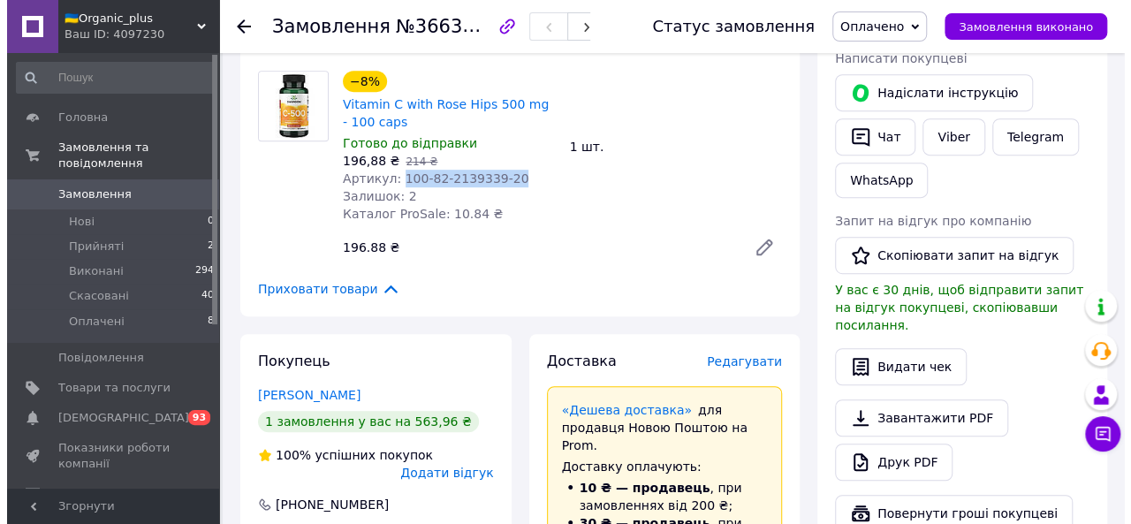
scroll to position [374, 0]
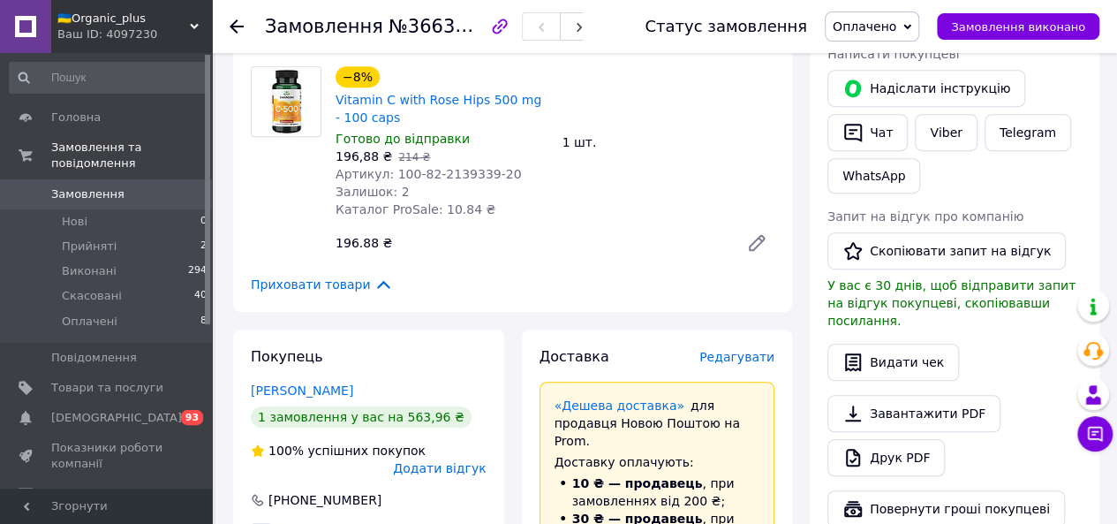
click at [637, 315] on span "Редагувати" at bounding box center [737, 357] width 75 height 14
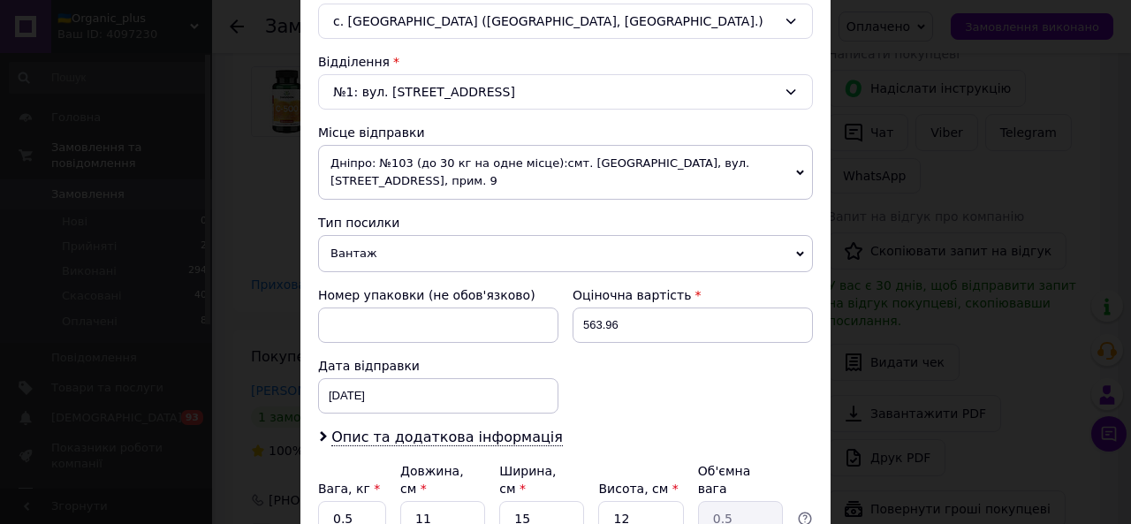
scroll to position [659, 0]
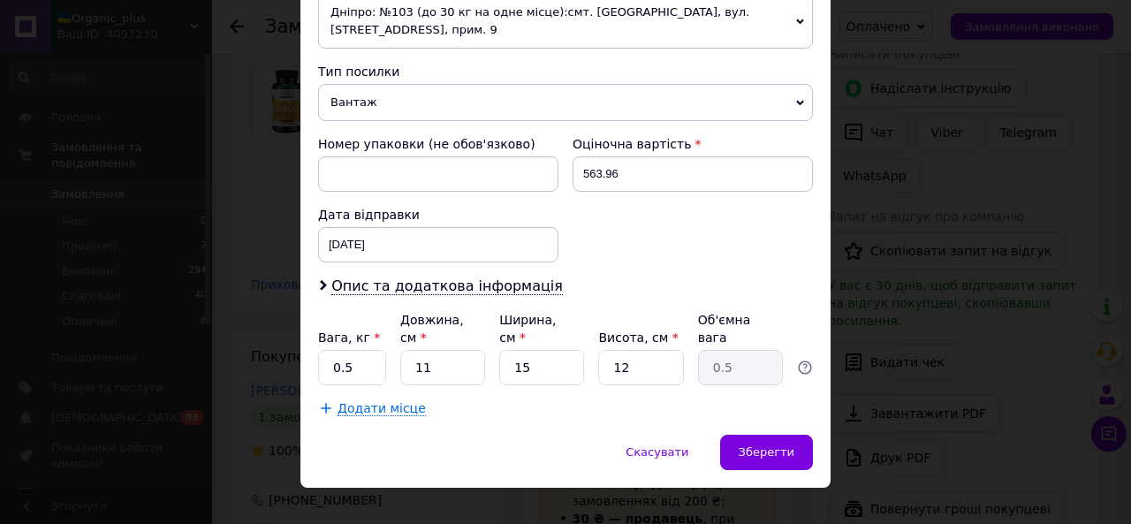
click at [370, 36] on span "Дніпро: №103 (до 30 кг на одне місце):смт. [GEOGRAPHIC_DATA], вул. [STREET_ADDR…" at bounding box center [565, 21] width 495 height 55
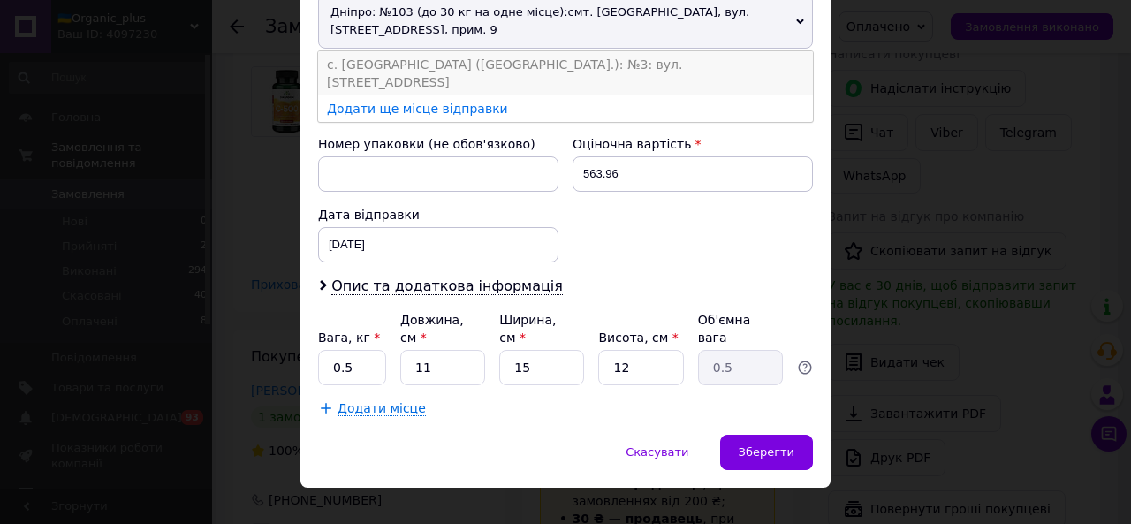
click at [374, 59] on li "с. [GEOGRAPHIC_DATA] ([GEOGRAPHIC_DATA].): №3: вул. [STREET_ADDRESS]" at bounding box center [565, 73] width 495 height 44
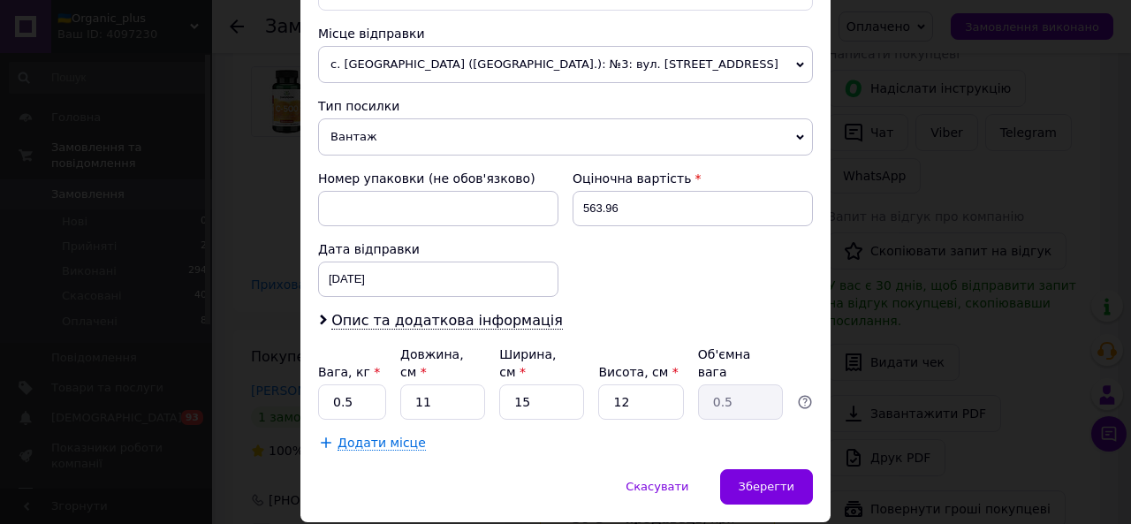
scroll to position [612, 0]
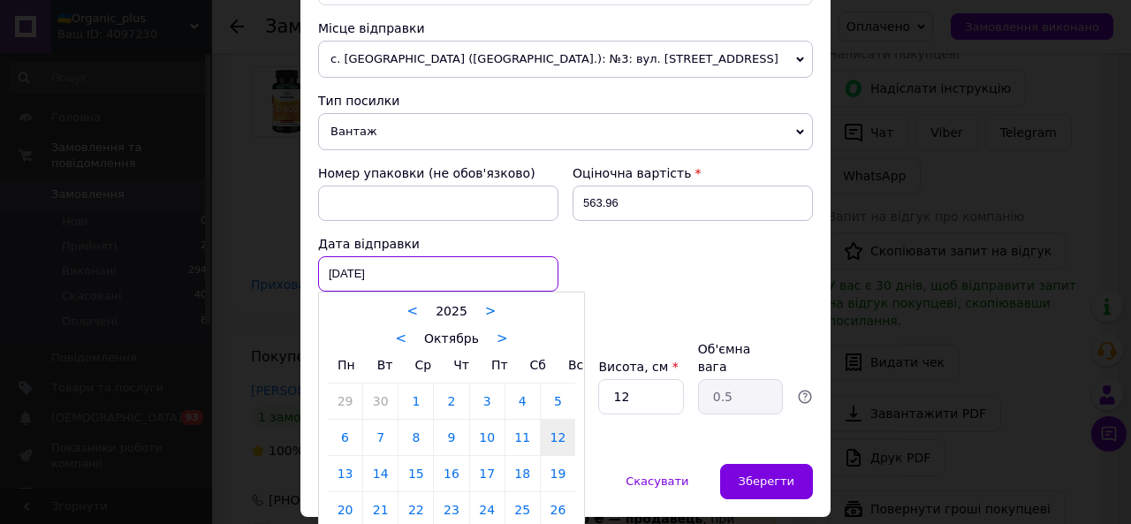
click at [396, 271] on div "[DATE] < 2025 > < Октябрь > Пн Вт Ср Чт Пт Сб Вс 29 30 1 2 3 4 5 6 7 8 9 10 11 …" at bounding box center [438, 273] width 240 height 35
click at [353, 315] on link "13" at bounding box center [345, 473] width 34 height 35
type input "[DATE]"
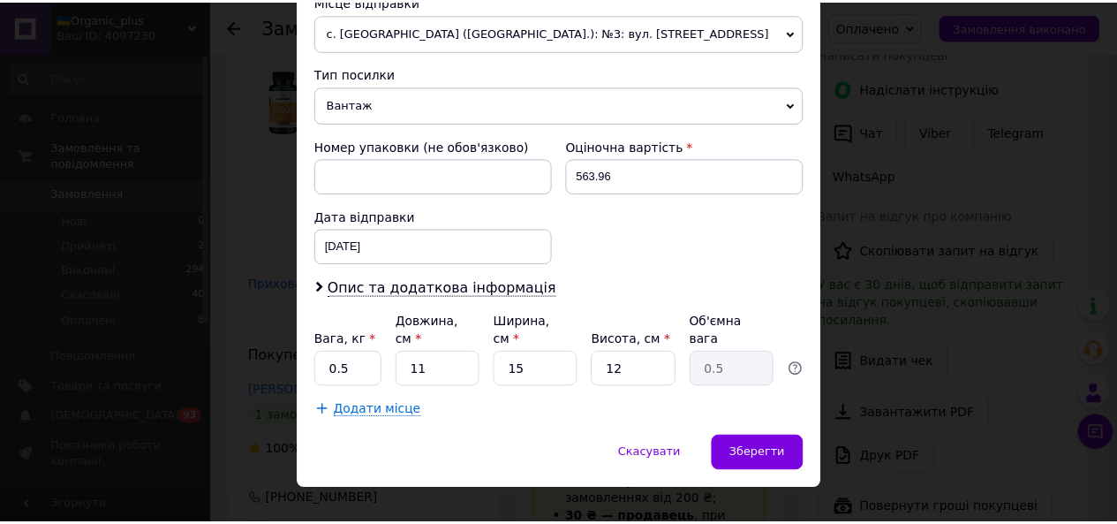
scroll to position [641, 0]
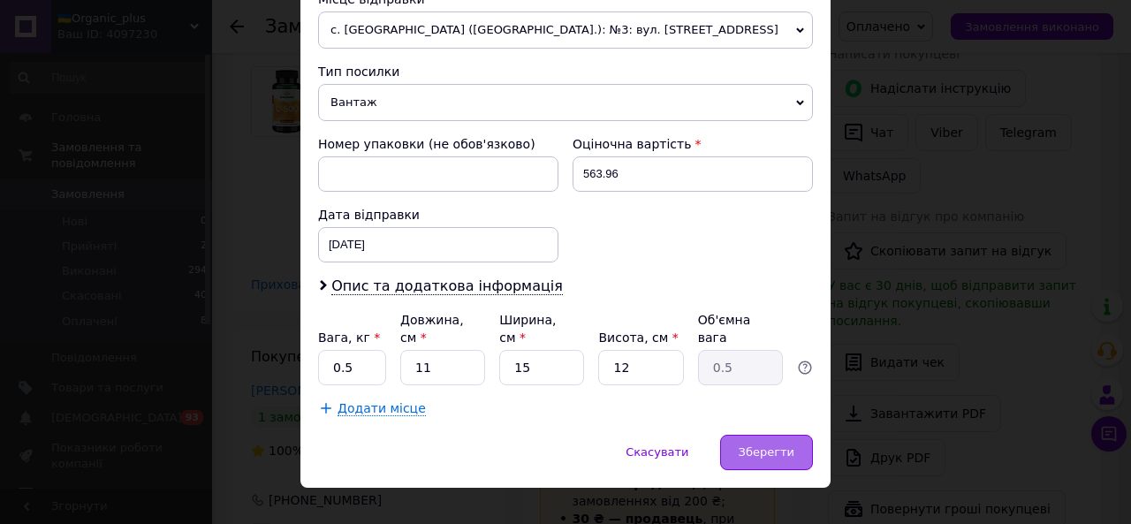
click at [637, 315] on span "Зберегти" at bounding box center [766, 451] width 56 height 13
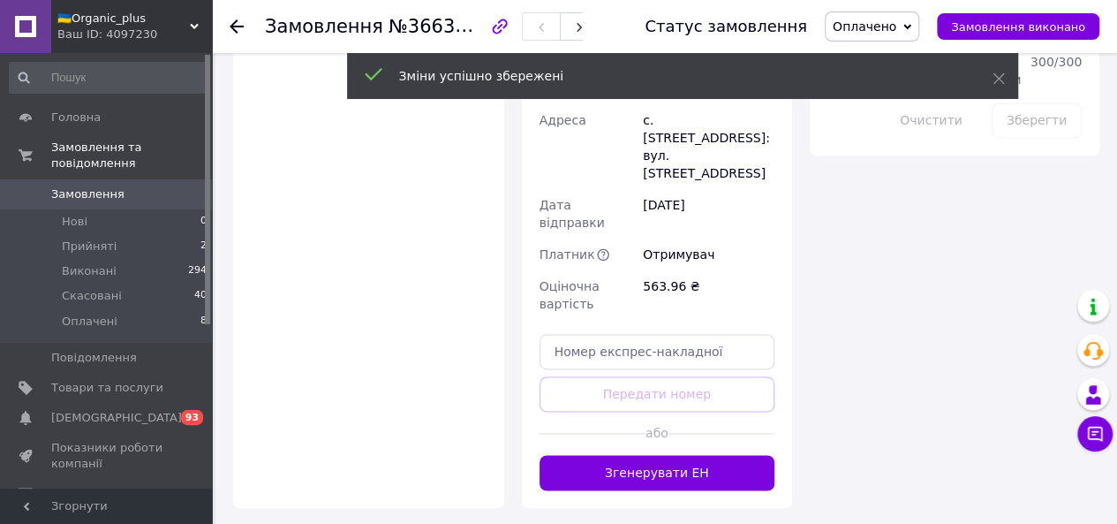
scroll to position [1185, 0]
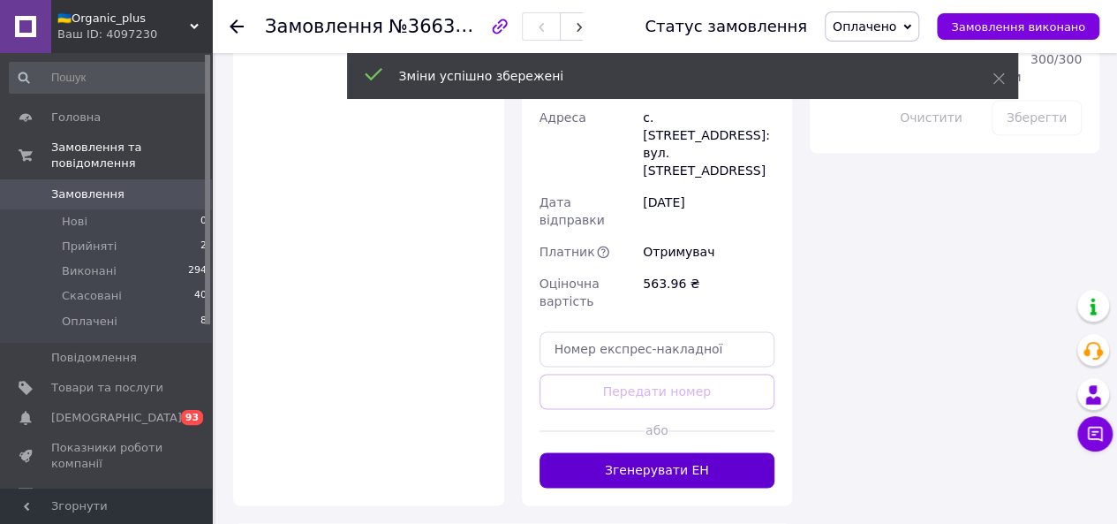
click at [611, 315] on button "Згенерувати ЕН" at bounding box center [658, 469] width 236 height 35
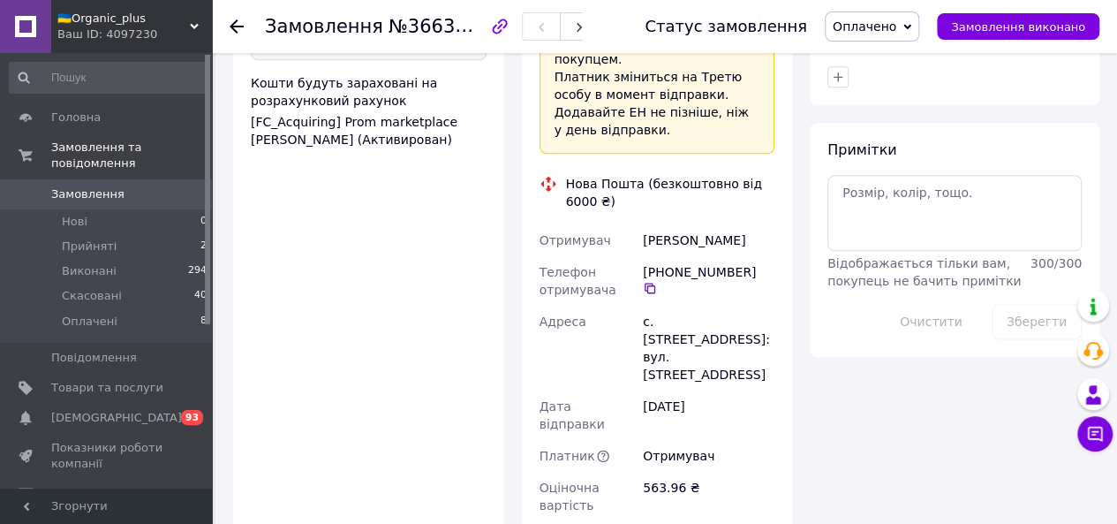
scroll to position [980, 0]
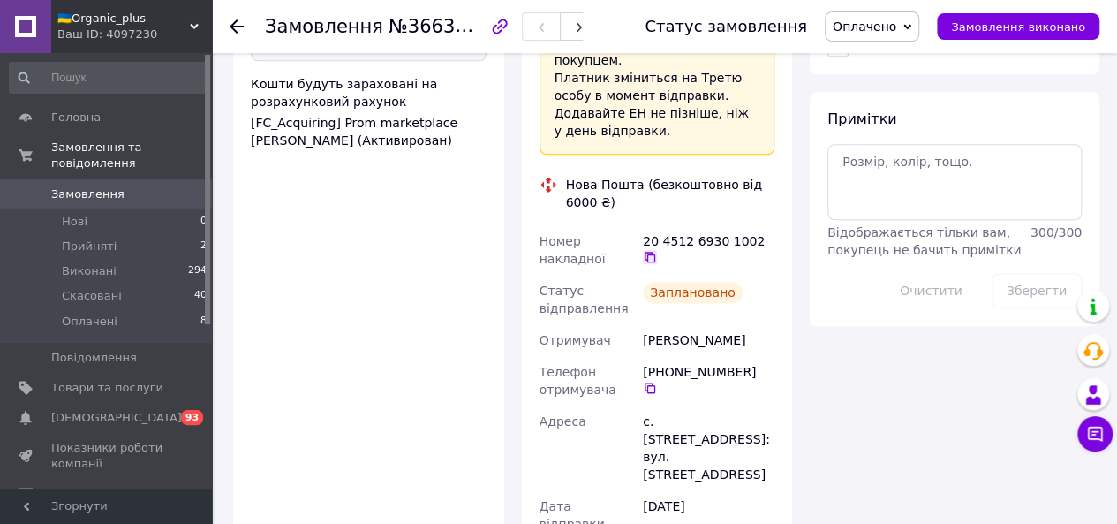
click at [637, 252] on icon at bounding box center [650, 257] width 11 height 11
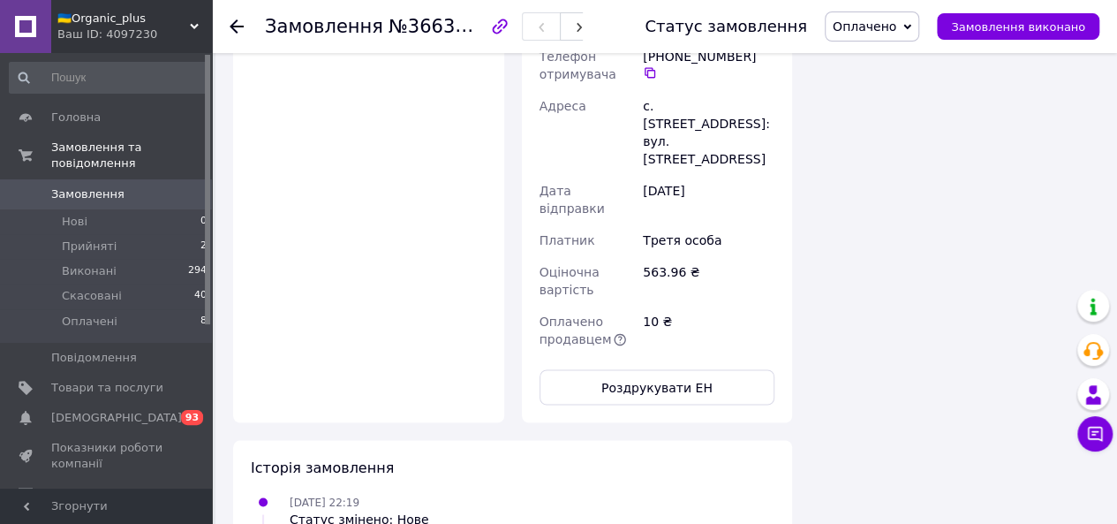
scroll to position [1295, 0]
click at [635, 315] on button "Роздрукувати ЕН" at bounding box center [658, 387] width 236 height 35
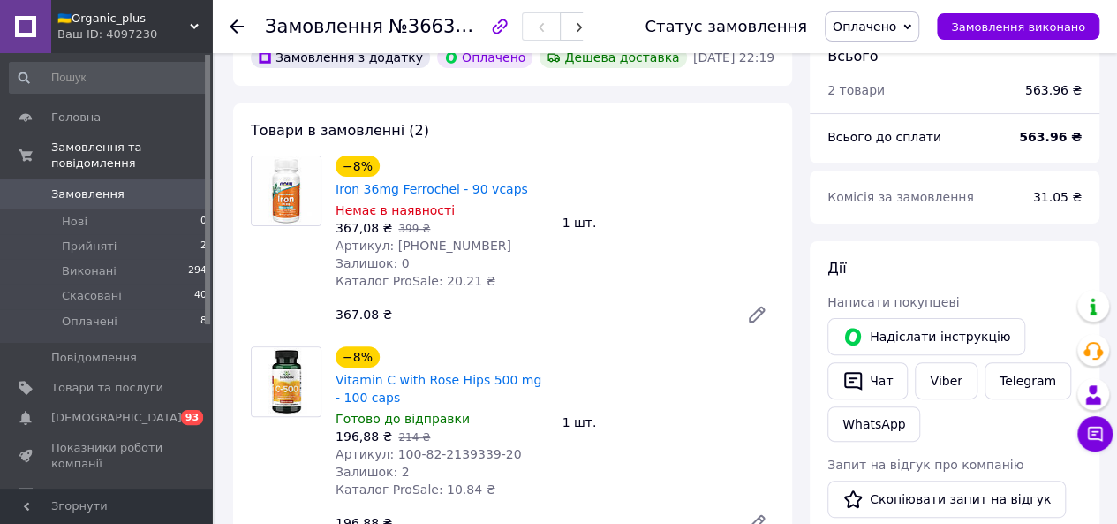
scroll to position [0, 0]
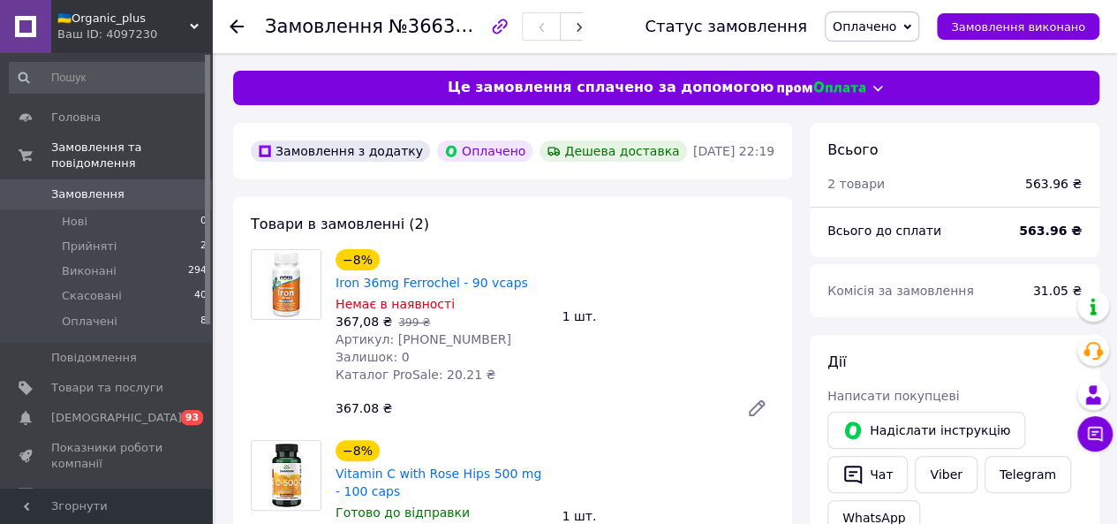
click at [237, 31] on icon at bounding box center [237, 26] width 14 height 14
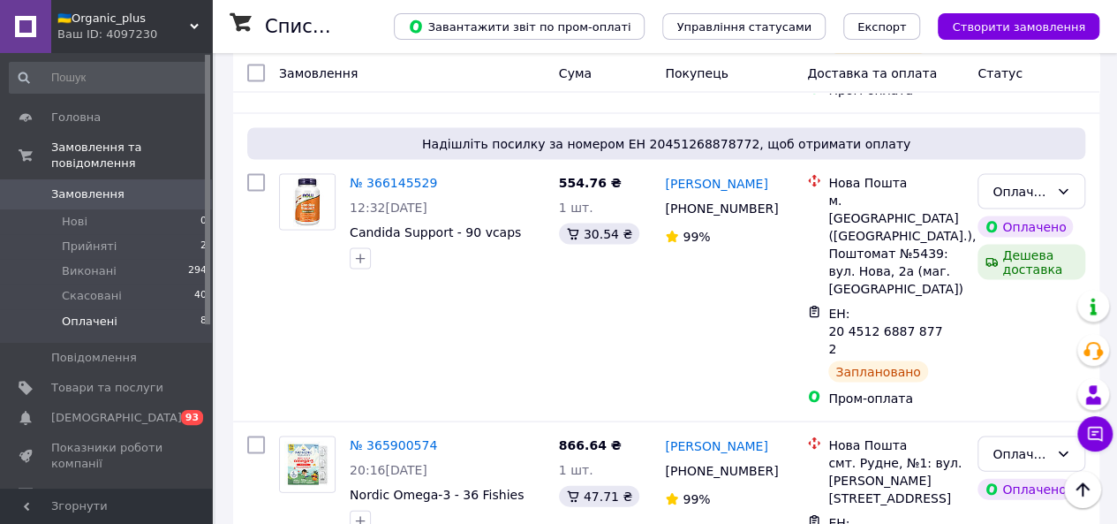
scroll to position [1757, 0]
